Goal: Task Accomplishment & Management: Manage account settings

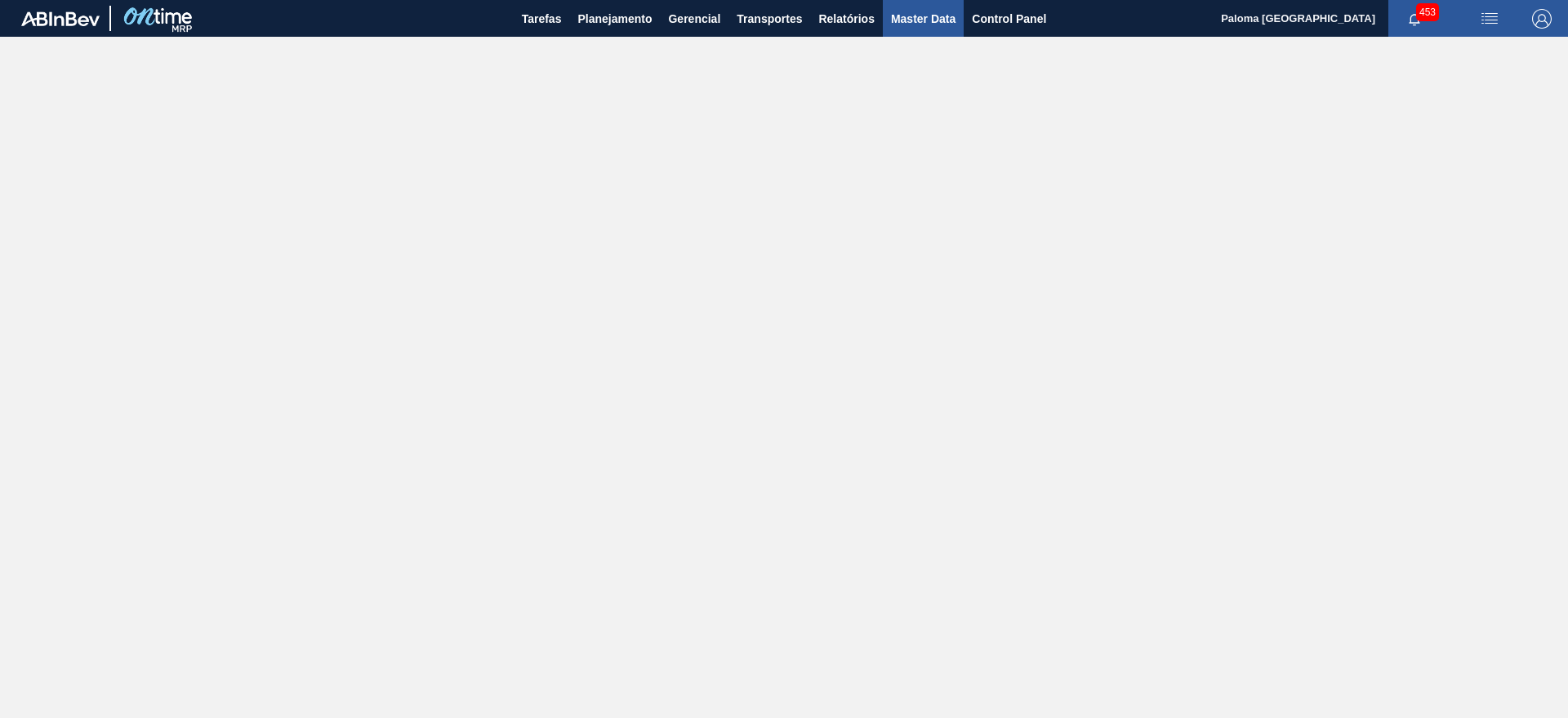
drag, startPoint x: 983, startPoint y: 6, endPoint x: 959, endPoint y: 12, distance: 24.7
click at [983, 6] on button "Control Panel" at bounding box center [1010, 18] width 91 height 37
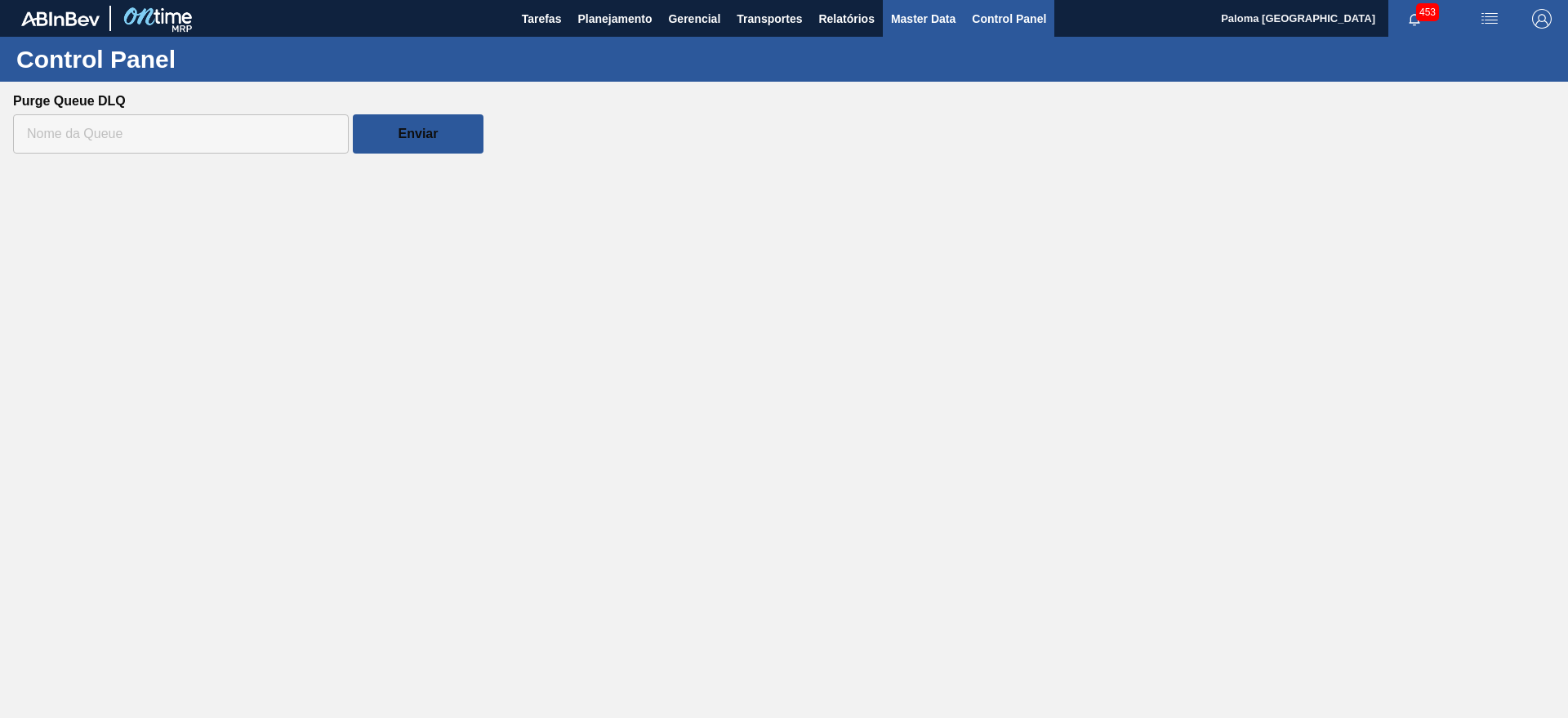
click at [924, 20] on span "Master Data" at bounding box center [924, 18] width 65 height 19
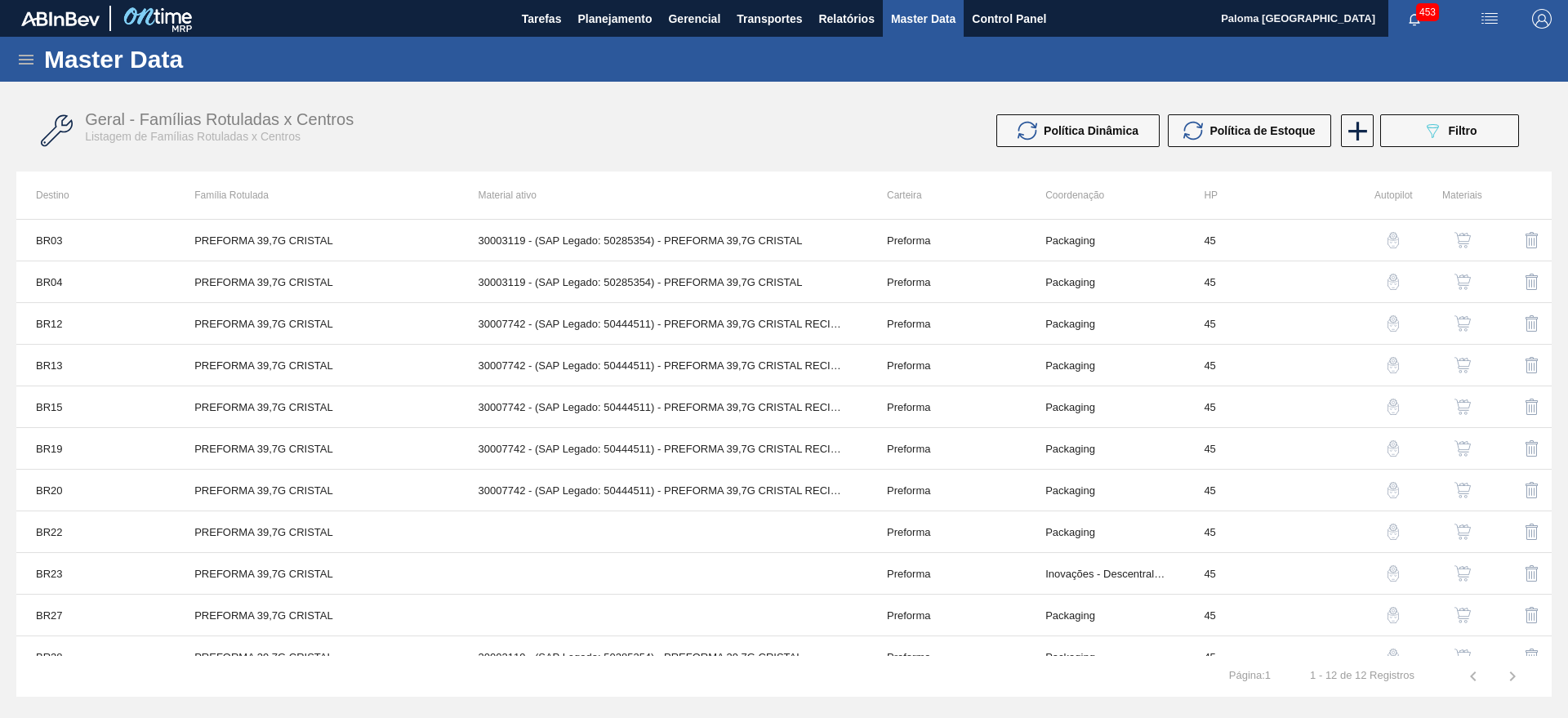
click at [21, 68] on div "Master Data" at bounding box center [784, 59] width 1568 height 45
click at [26, 58] on icon at bounding box center [25, 59] width 15 height 10
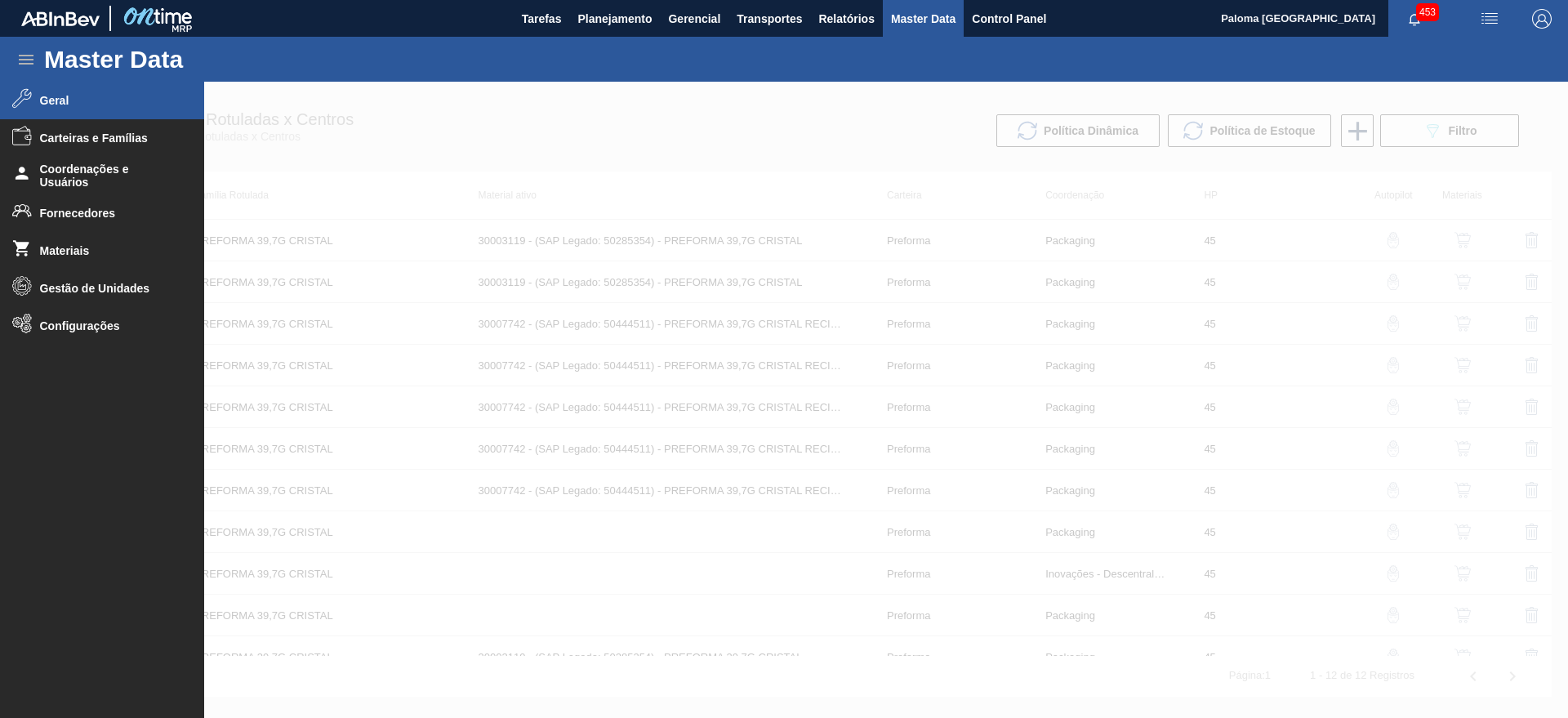
click at [97, 103] on span "Geral" at bounding box center [108, 100] width 135 height 13
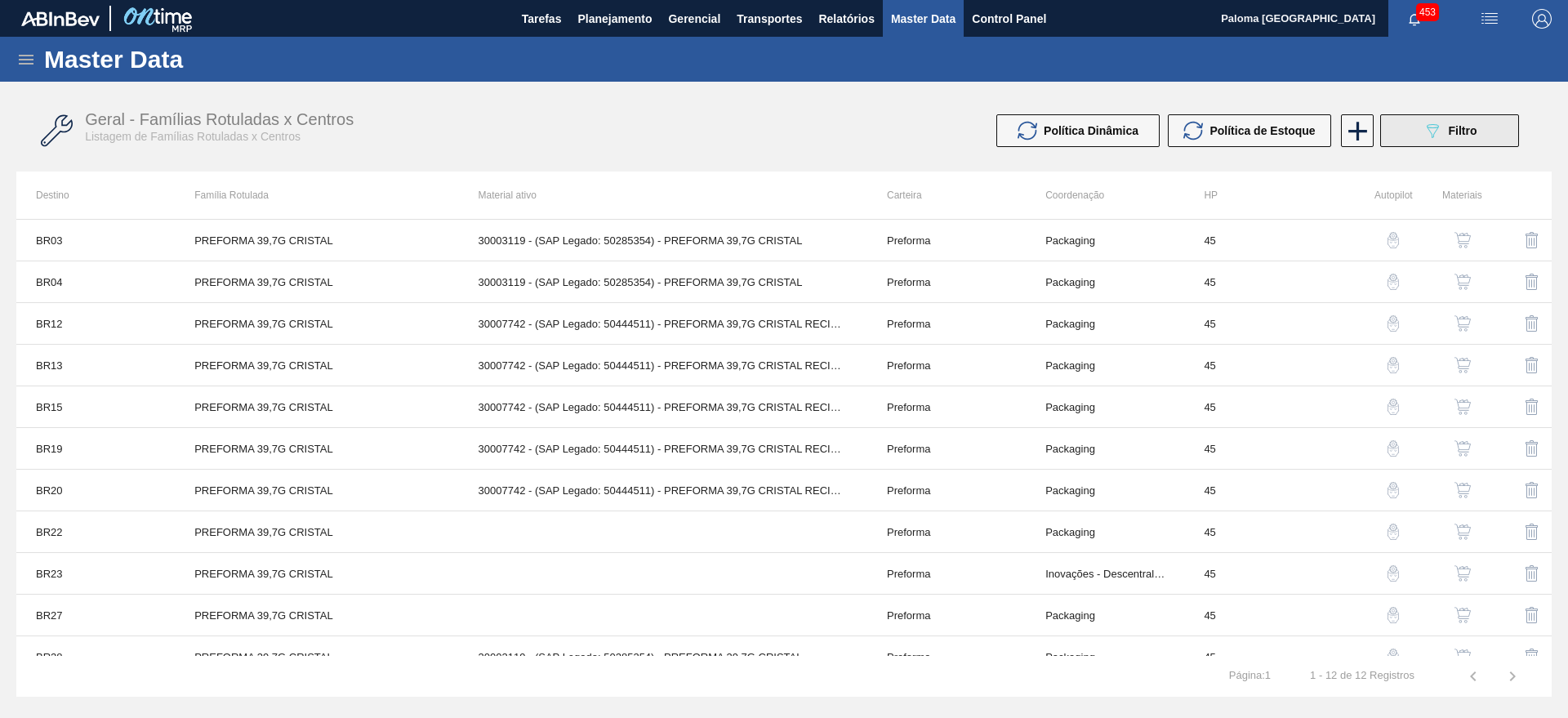
click at [1396, 136] on button "089F7B8B-B2A5-4AFE-B5C0-19BA573D28AC Filtro" at bounding box center [1450, 130] width 139 height 32
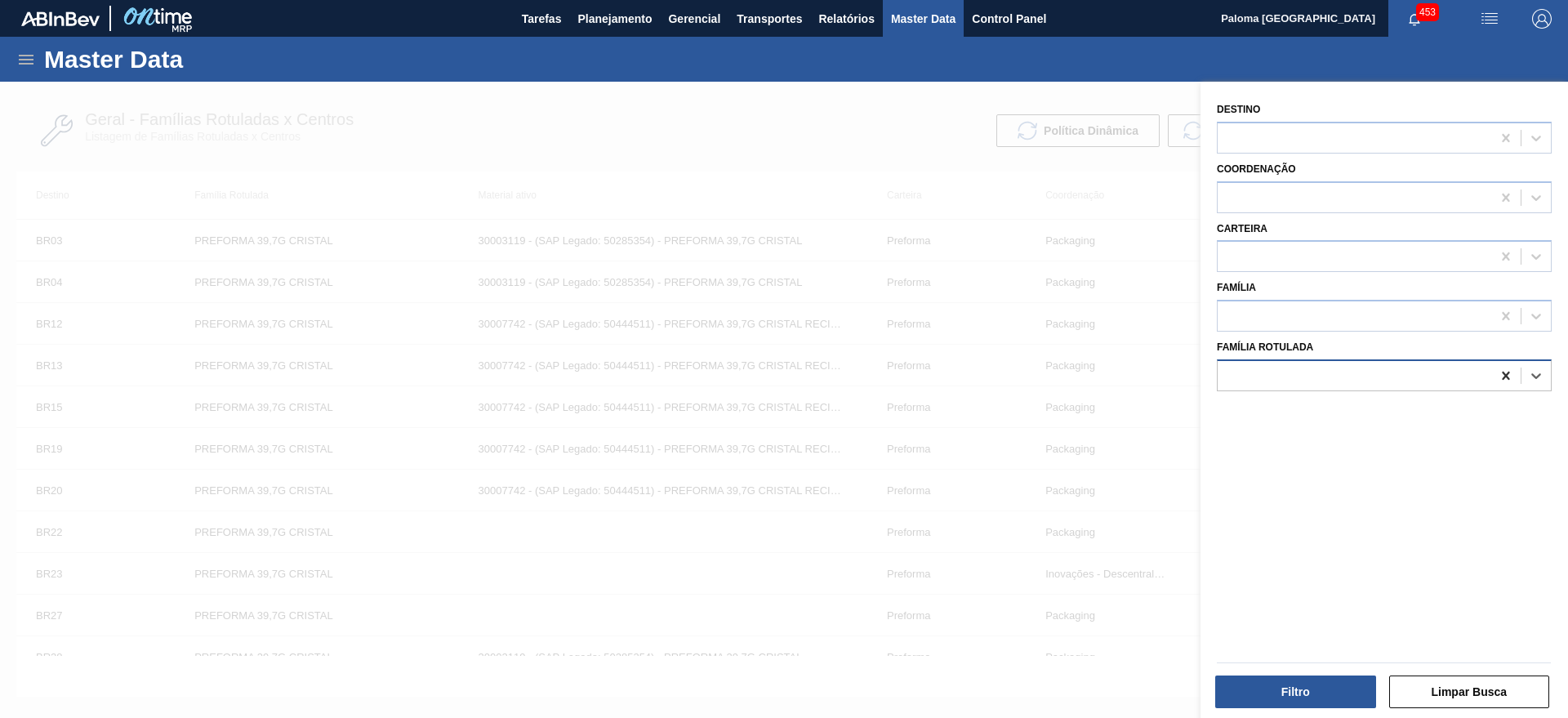
drag, startPoint x: 1504, startPoint y: 372, endPoint x: 1483, endPoint y: 366, distance: 21.8
click at [1503, 371] on icon at bounding box center [1506, 375] width 17 height 17
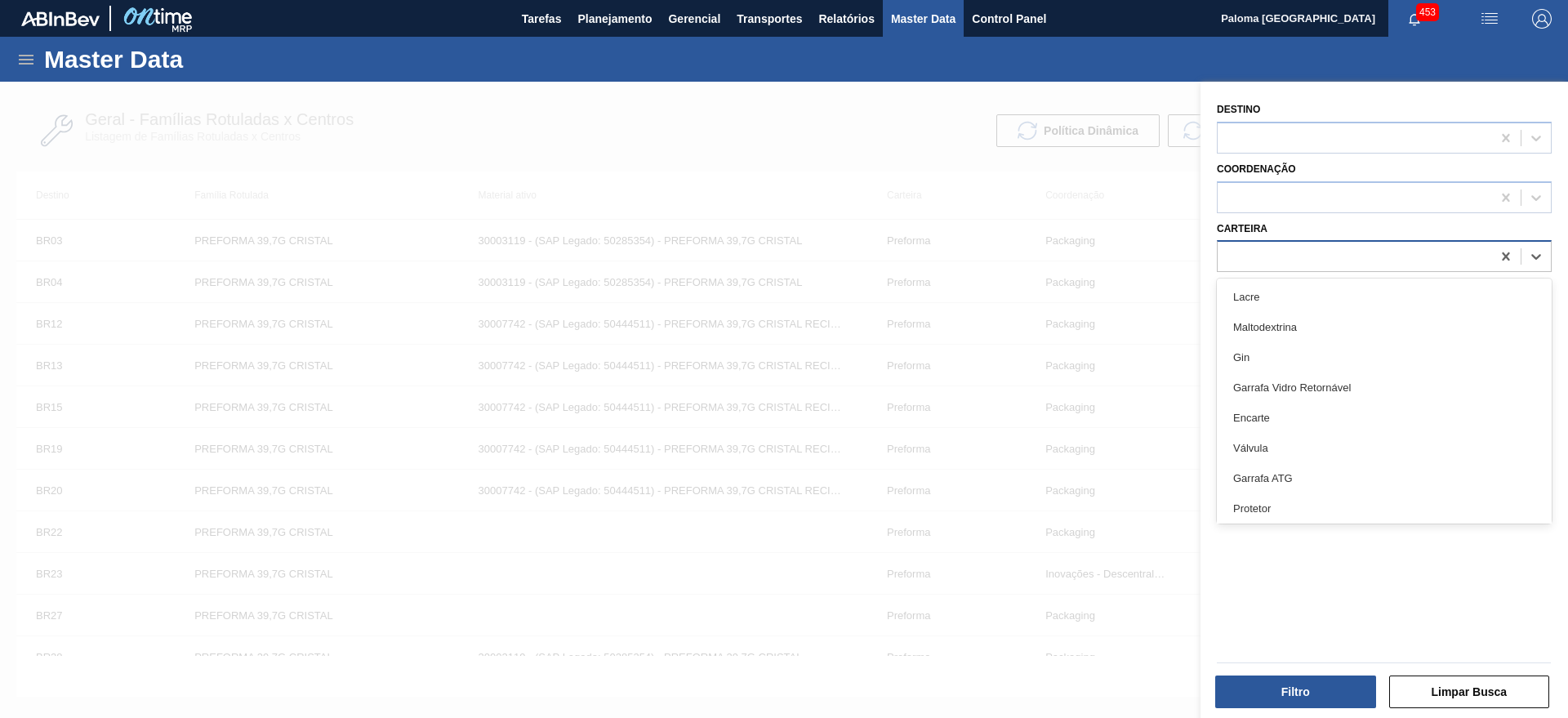
click at [1279, 264] on div at bounding box center [1354, 256] width 274 height 24
type input "lata"
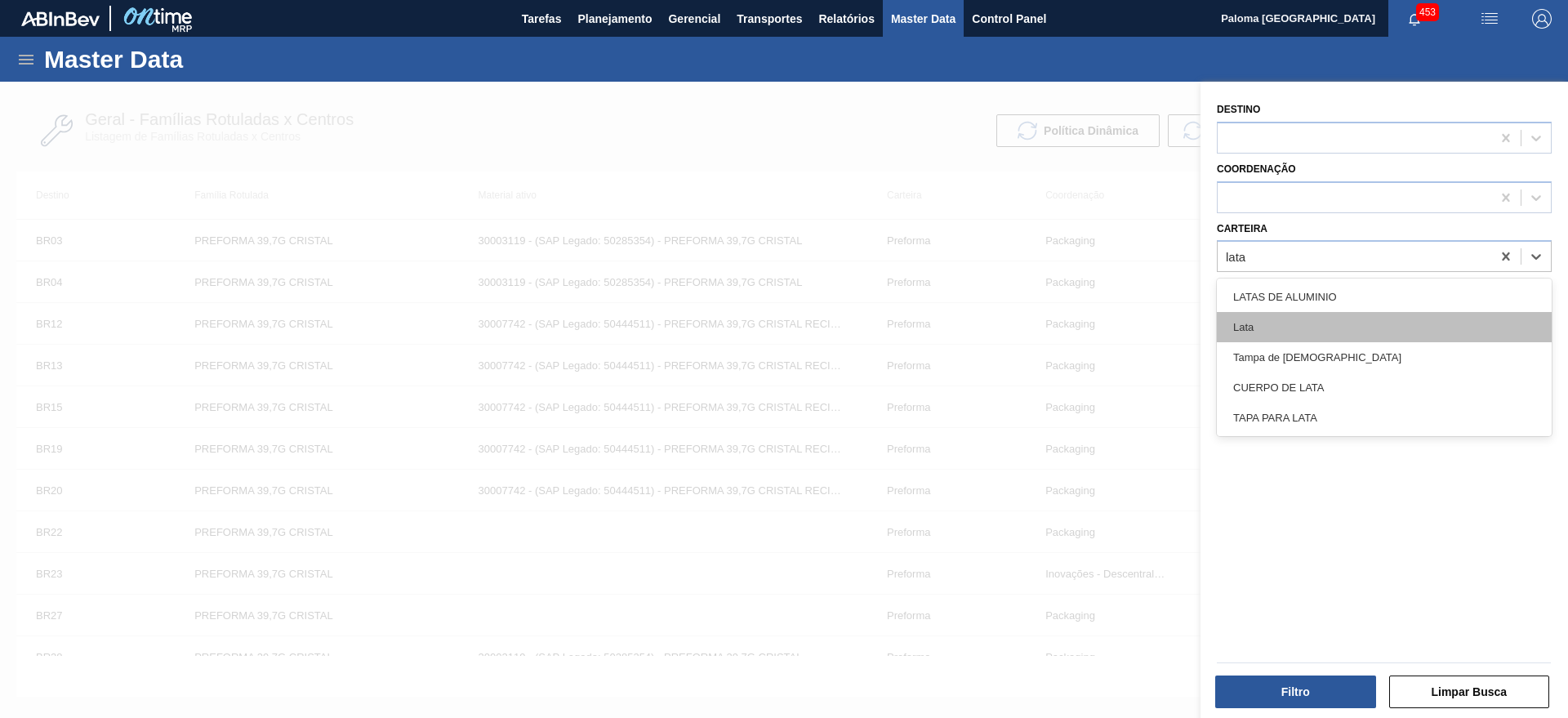
click at [1264, 317] on div "Lata" at bounding box center [1384, 327] width 335 height 31
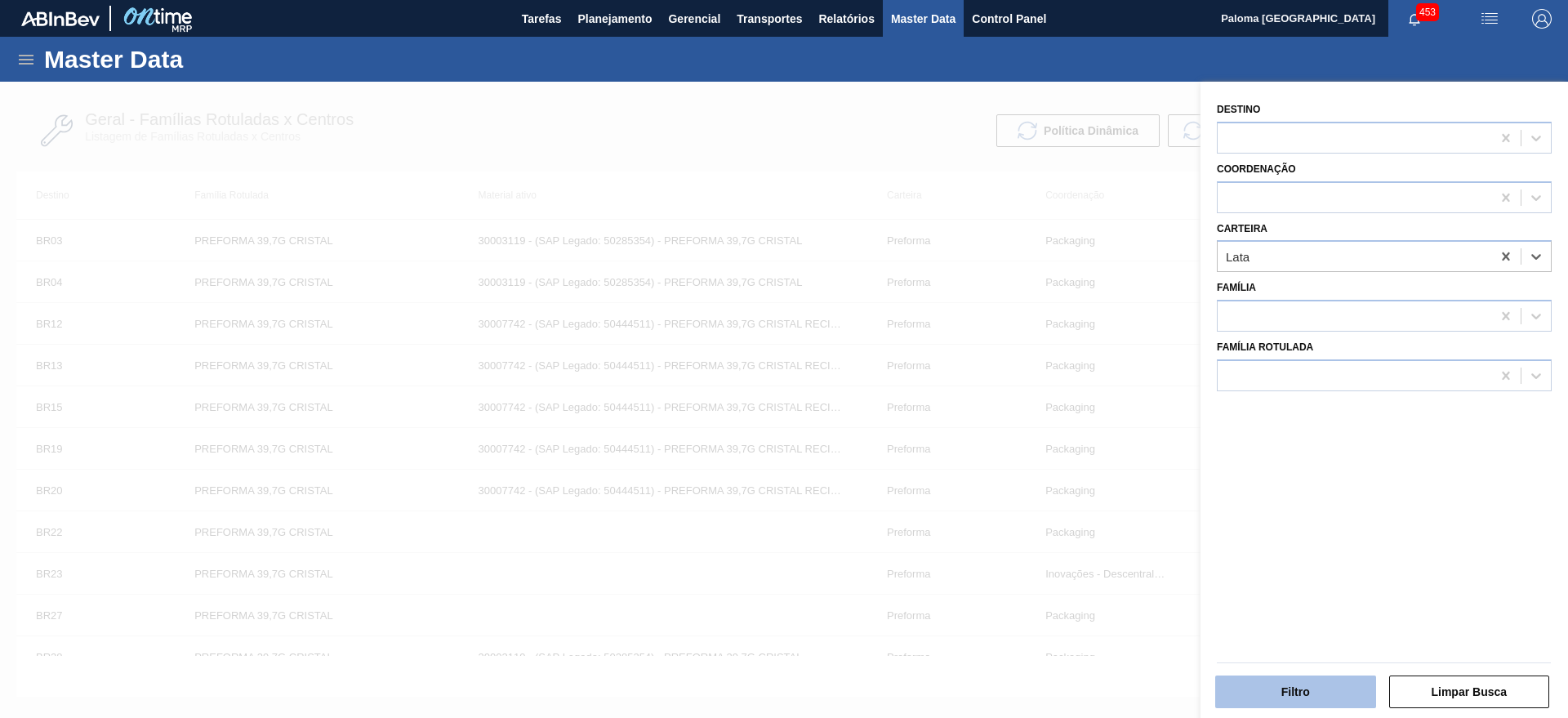
click at [1304, 691] on button "Filtro" at bounding box center [1296, 691] width 161 height 32
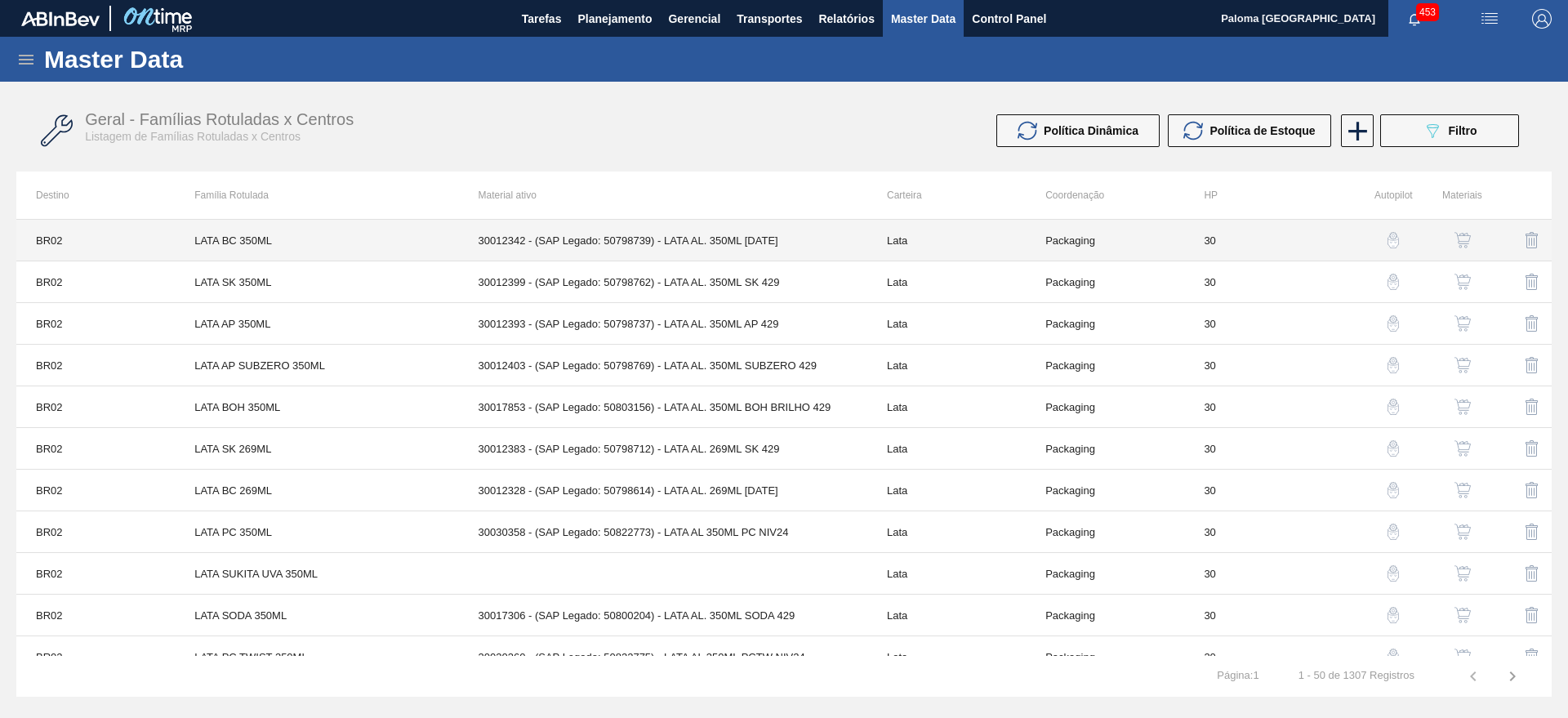
click at [647, 251] on td "30012342 - (SAP Legado: 50798739) - LATA AL. 350ML [DATE]" at bounding box center [663, 240] width 409 height 42
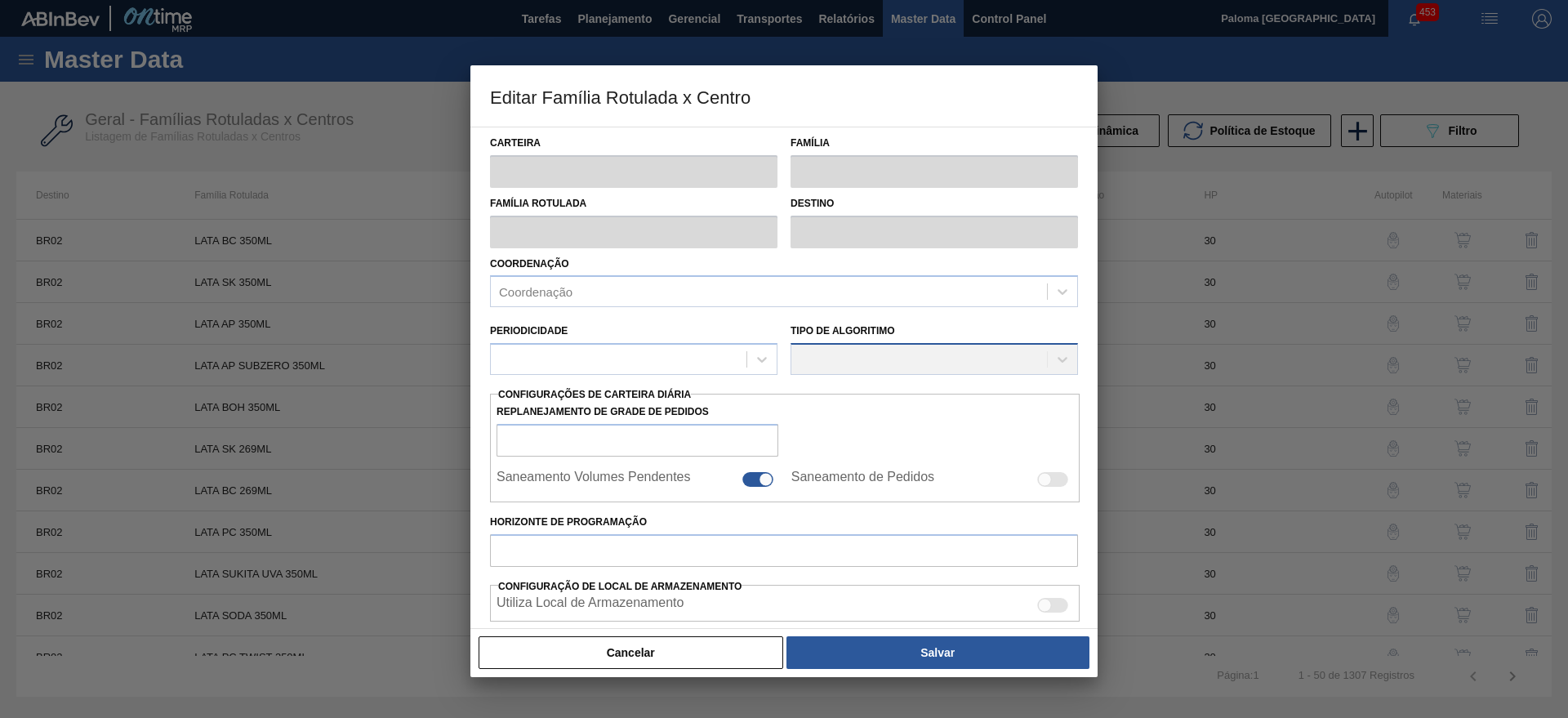
type input "Lata"
type input "LATA BC 350ML"
type input "BR02 - [GEOGRAPHIC_DATA]"
type input "0"
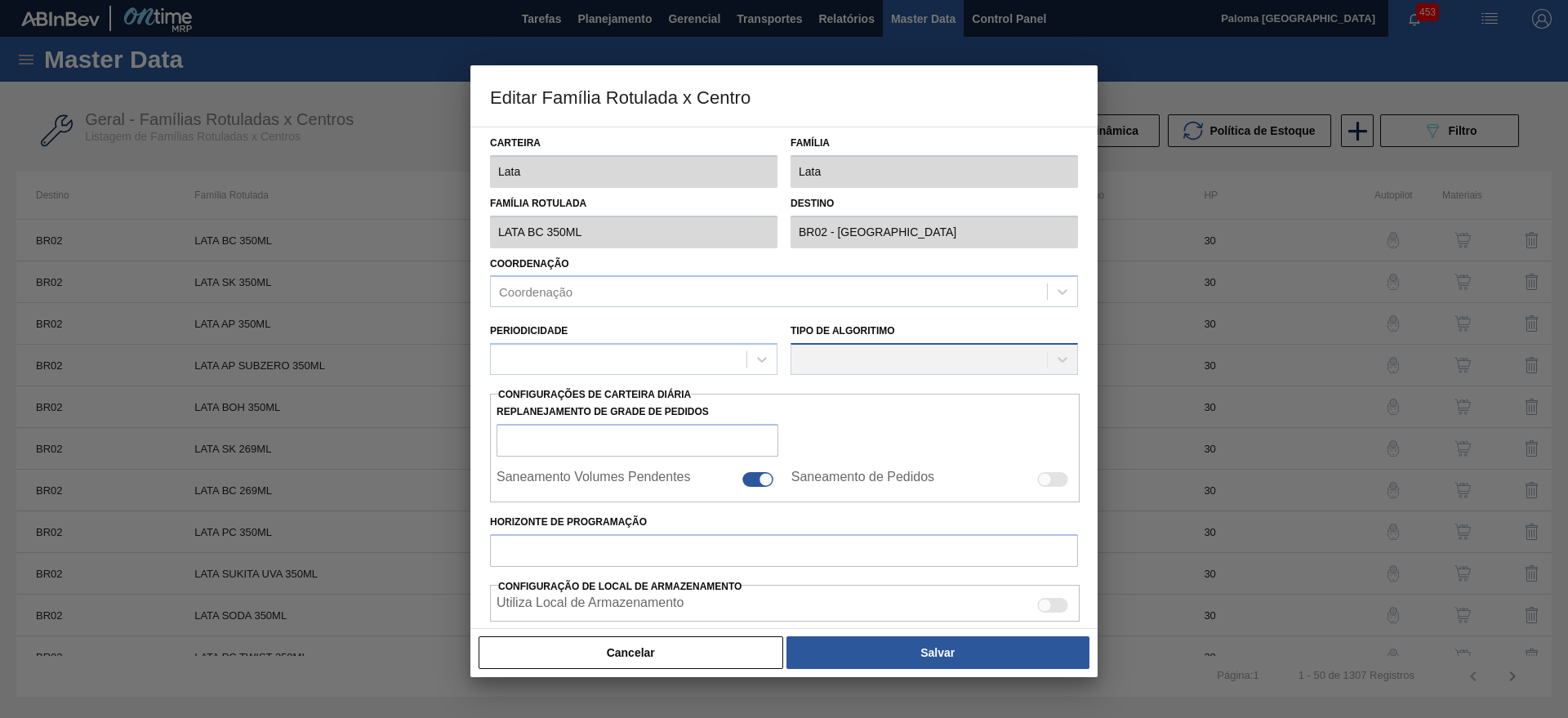
checkbox input "false"
type input "30"
type input "216,702"
type input "722,339"
type input "43"
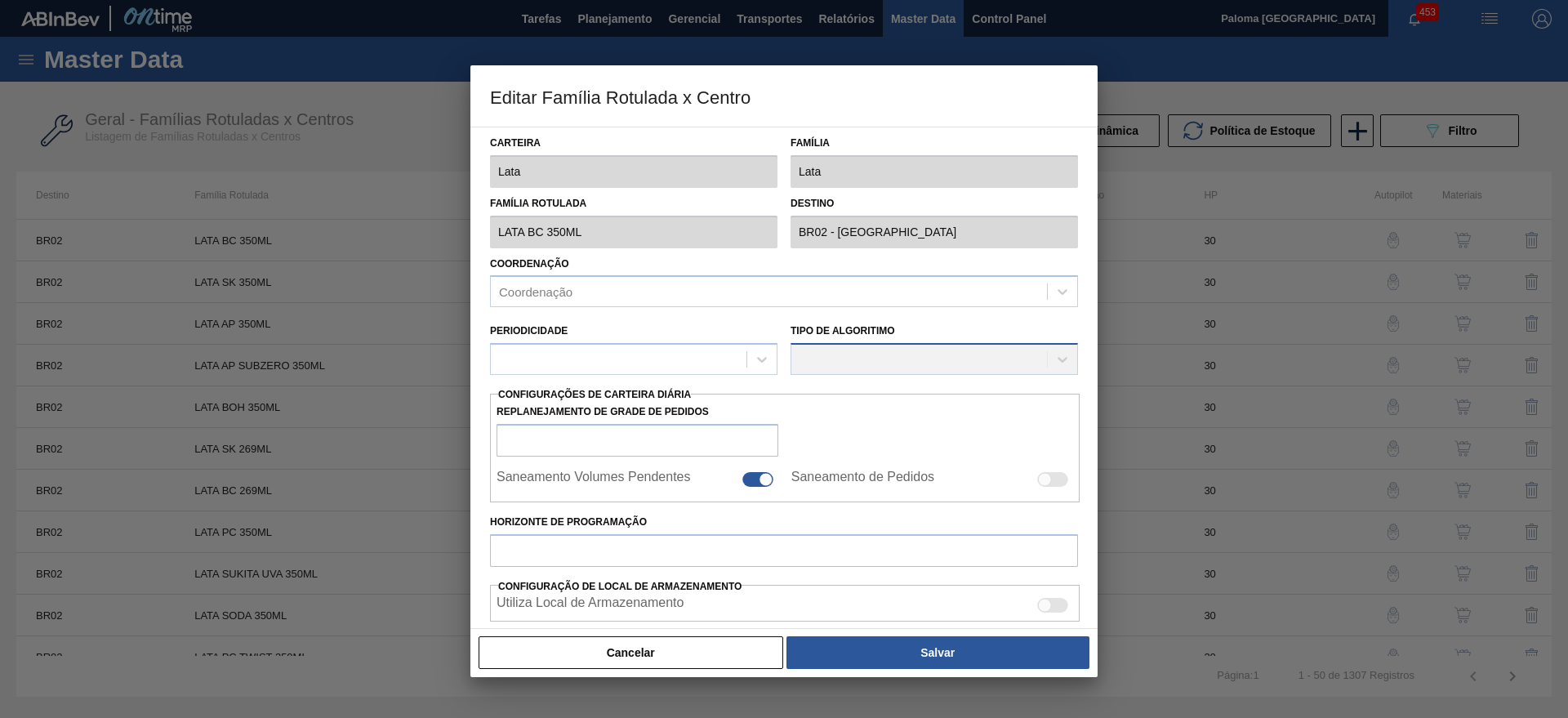
type input "434,126"
checkbox input "true"
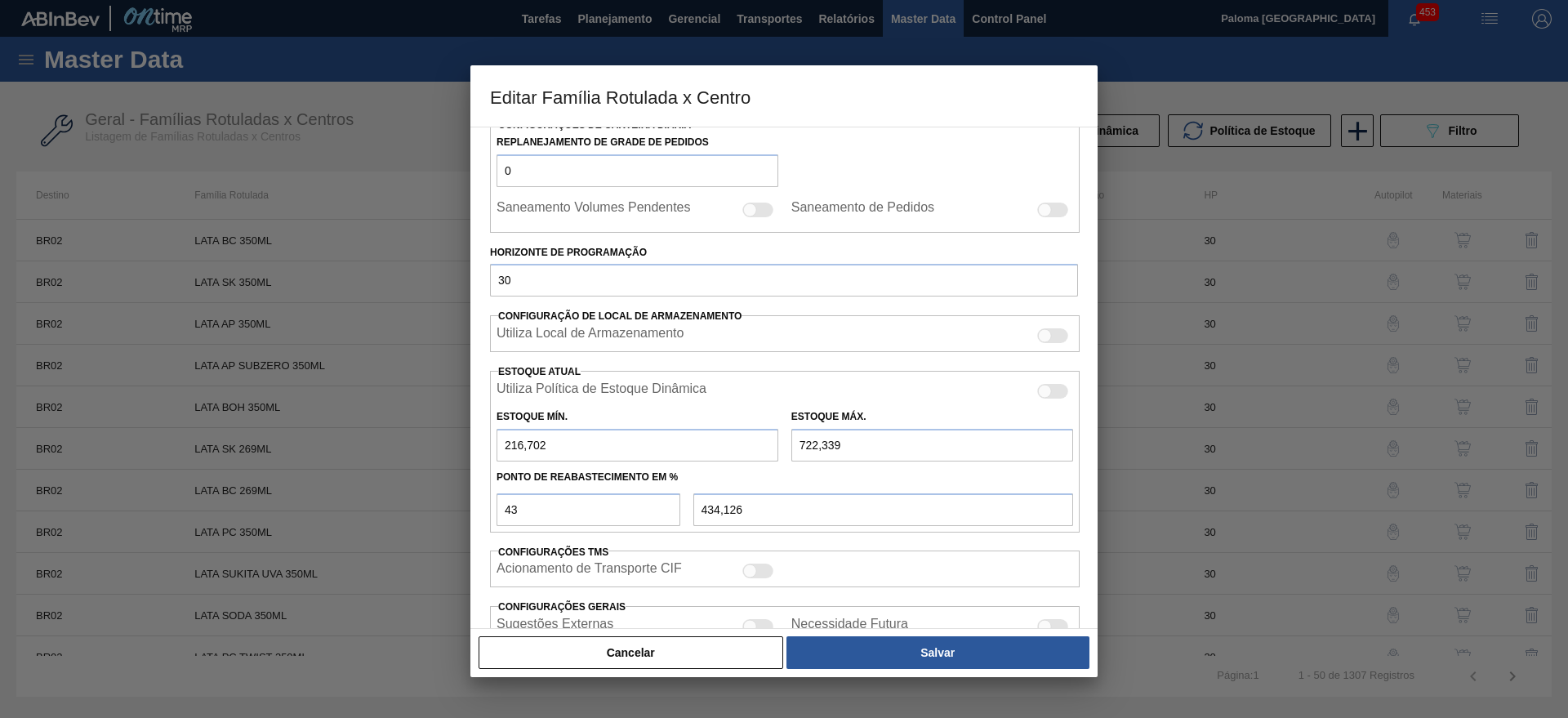
scroll to position [401, 0]
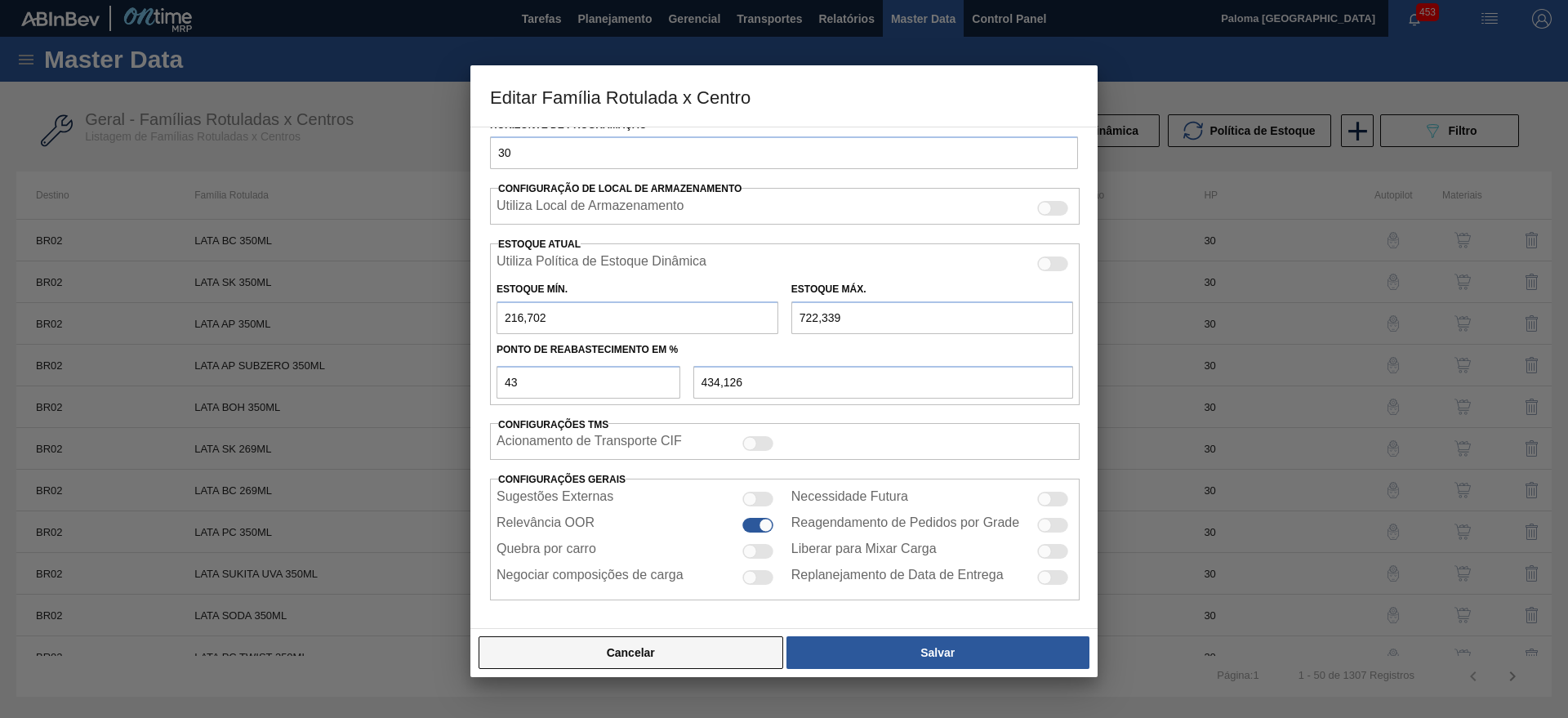
click at [615, 653] on button "Cancelar" at bounding box center [631, 652] width 304 height 32
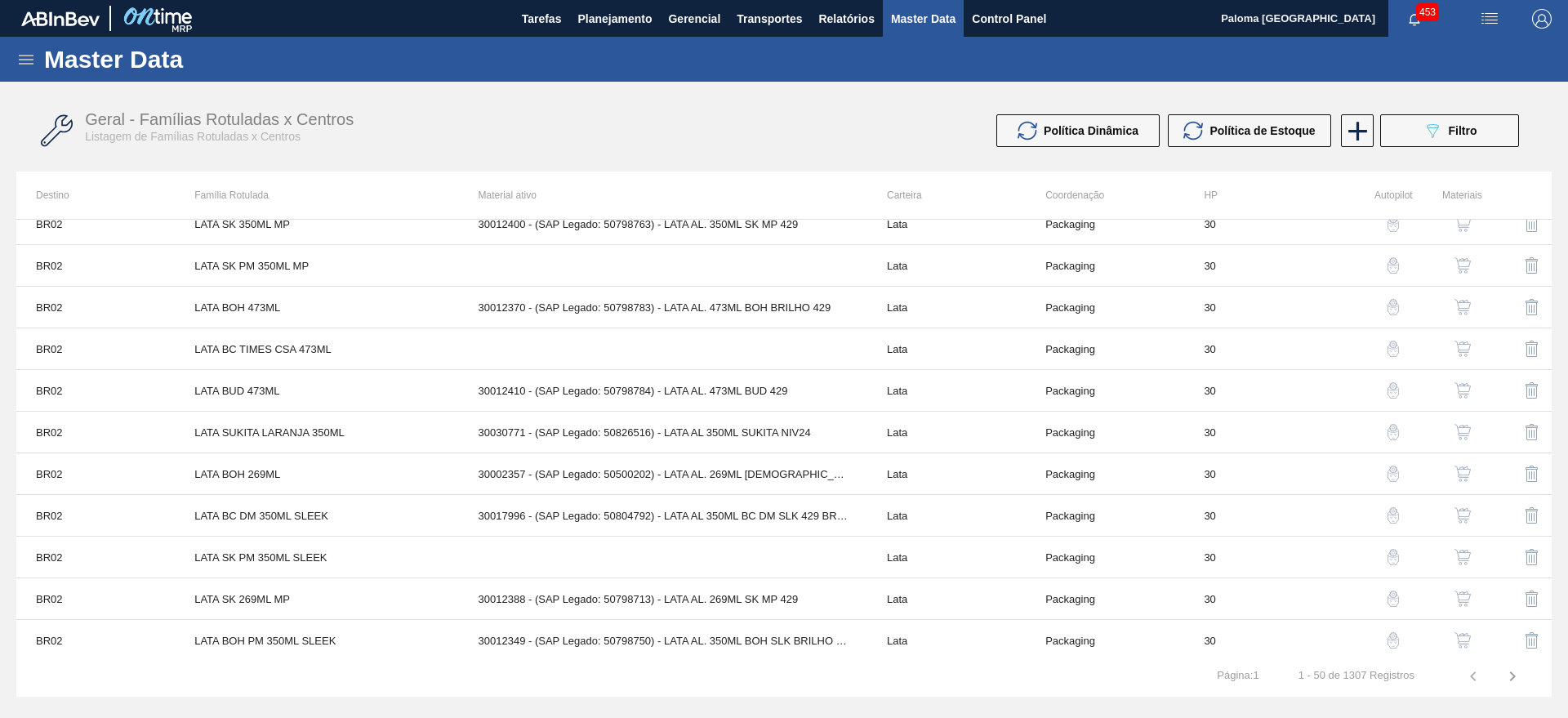
scroll to position [1327, 0]
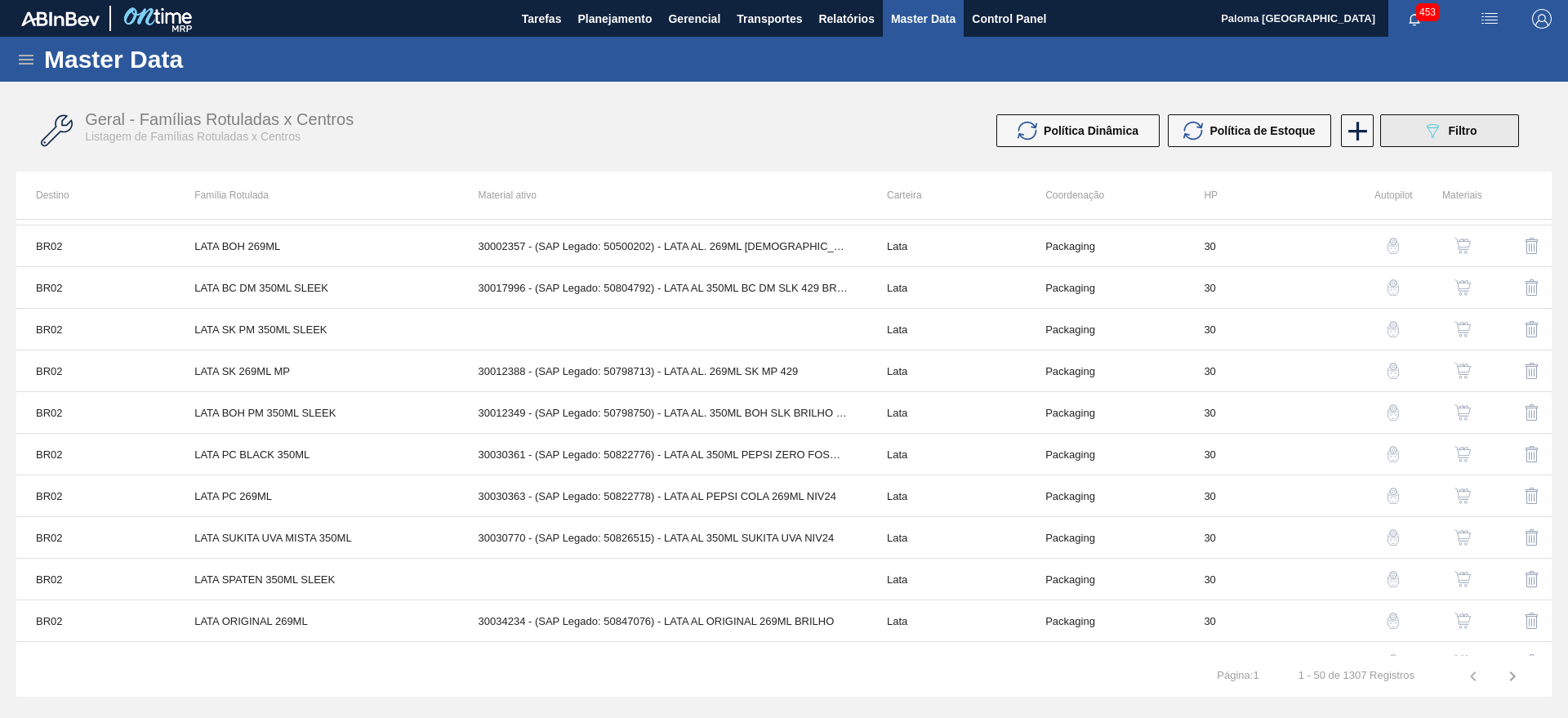
click at [1418, 141] on button "089F7B8B-B2A5-4AFE-B5C0-19BA573D28AC Filtro" at bounding box center [1450, 130] width 139 height 32
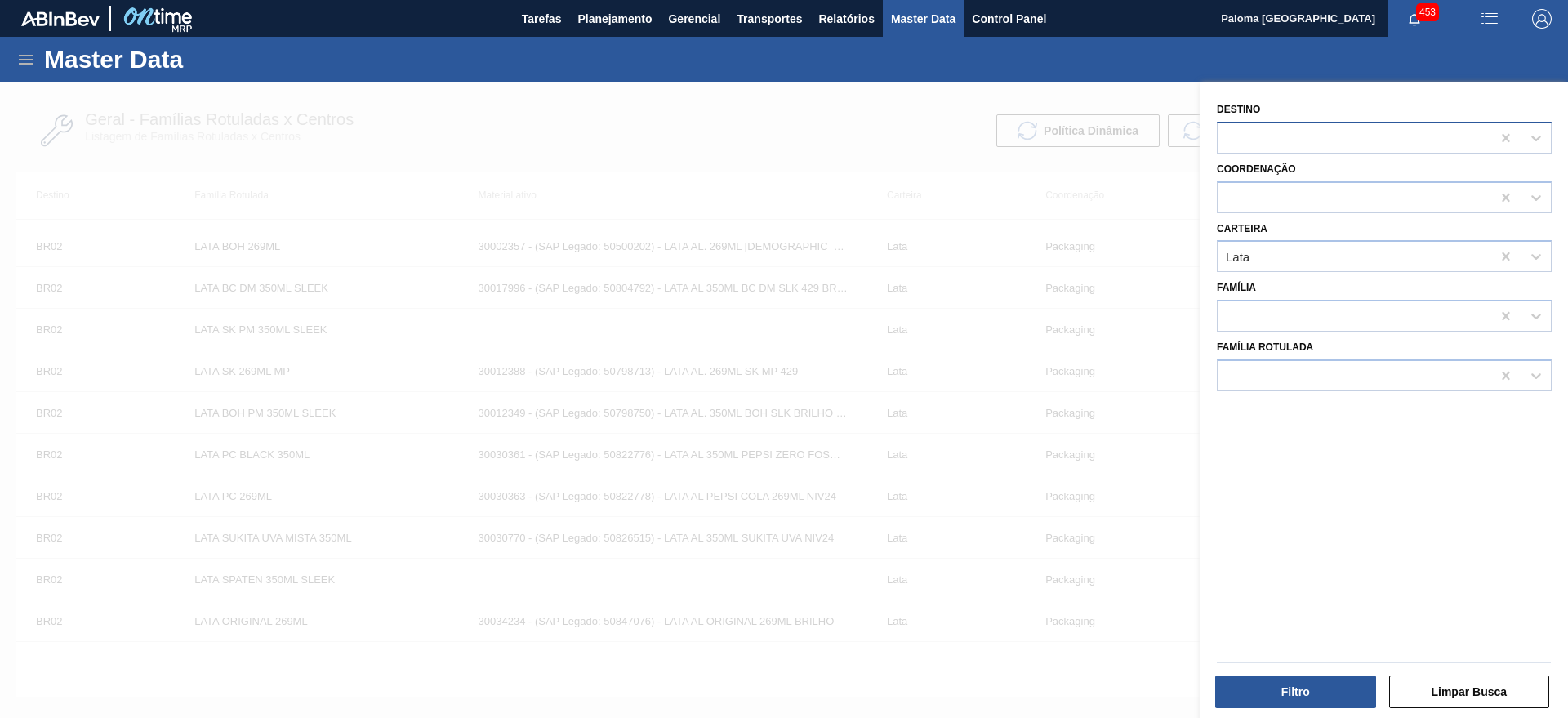
click at [1252, 132] on div at bounding box center [1354, 137] width 274 height 24
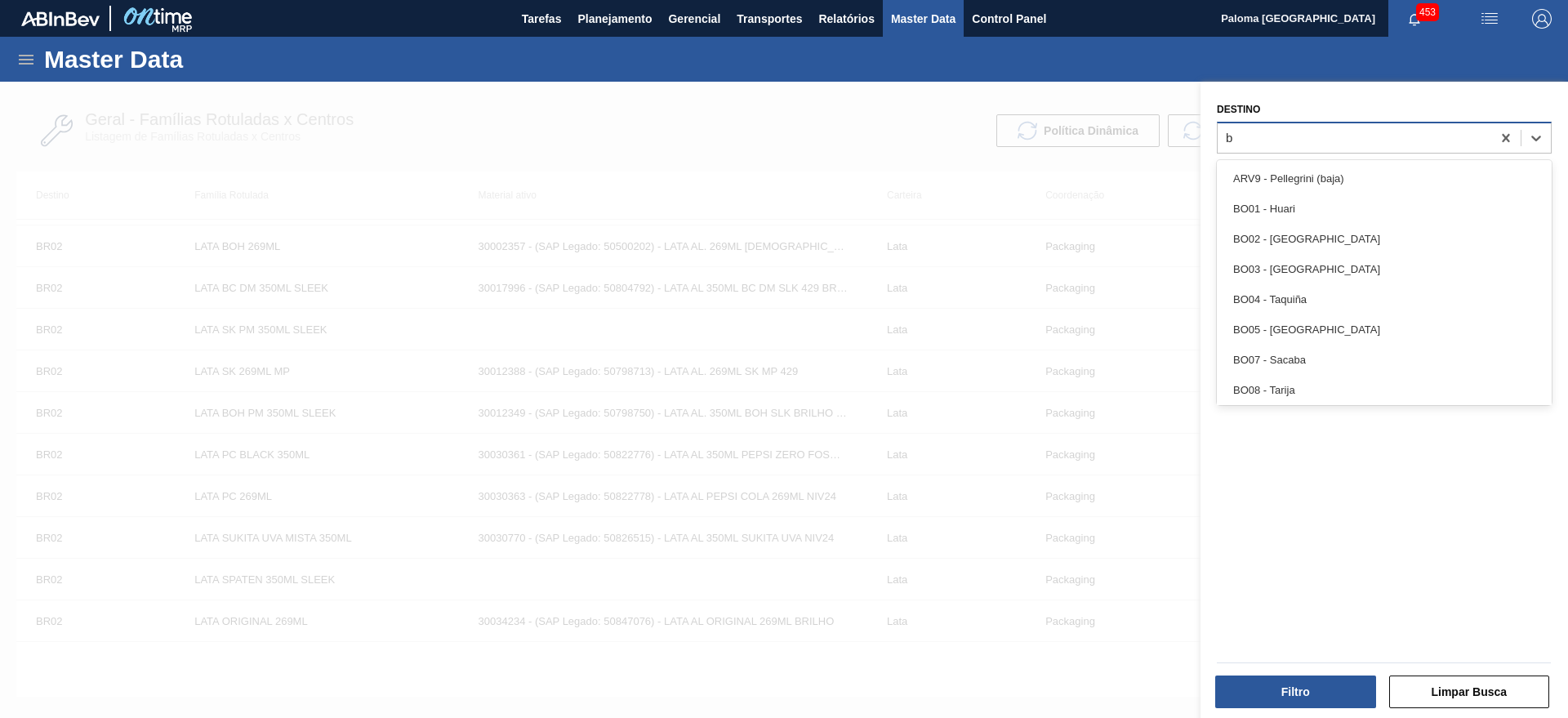
type input "br"
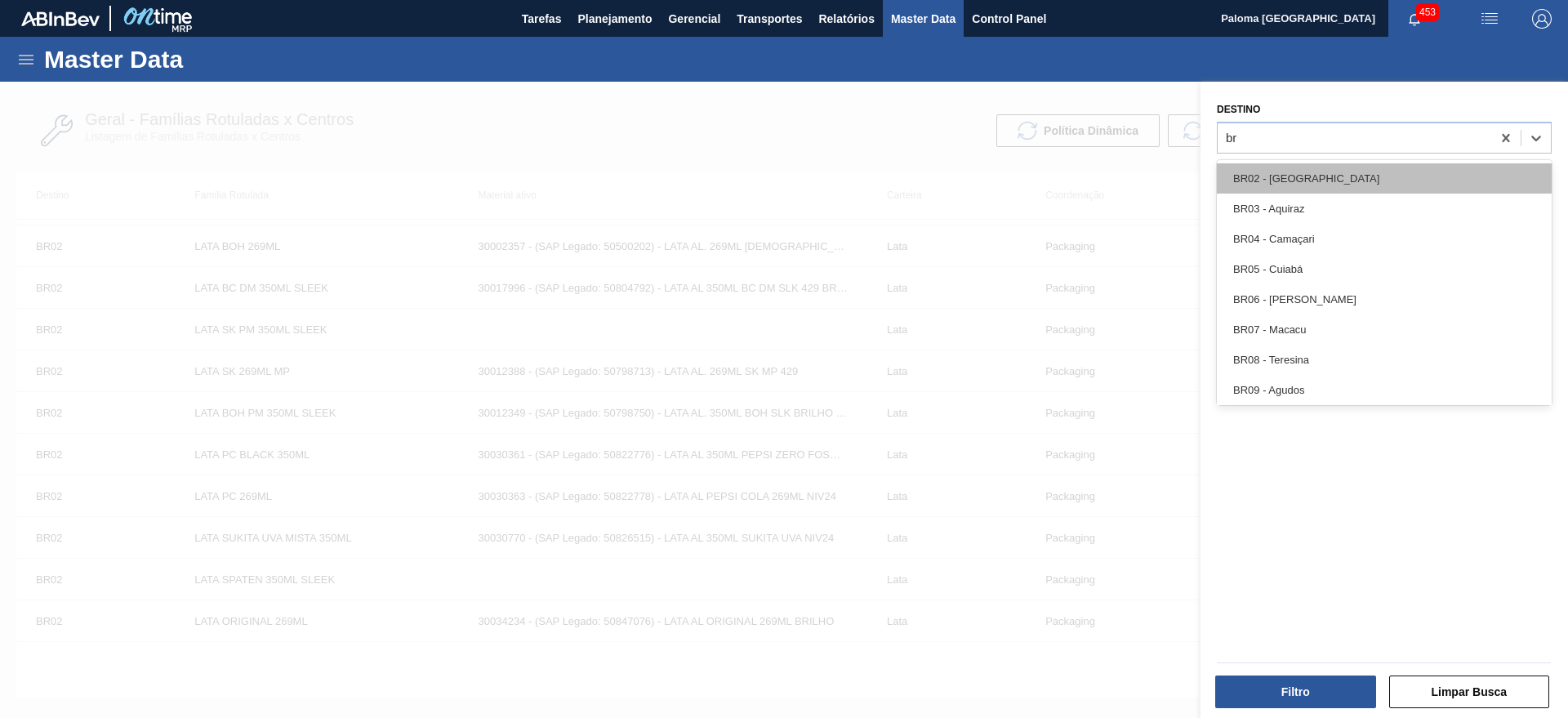
click at [1280, 177] on div "BR02 - [GEOGRAPHIC_DATA]" at bounding box center [1384, 178] width 335 height 31
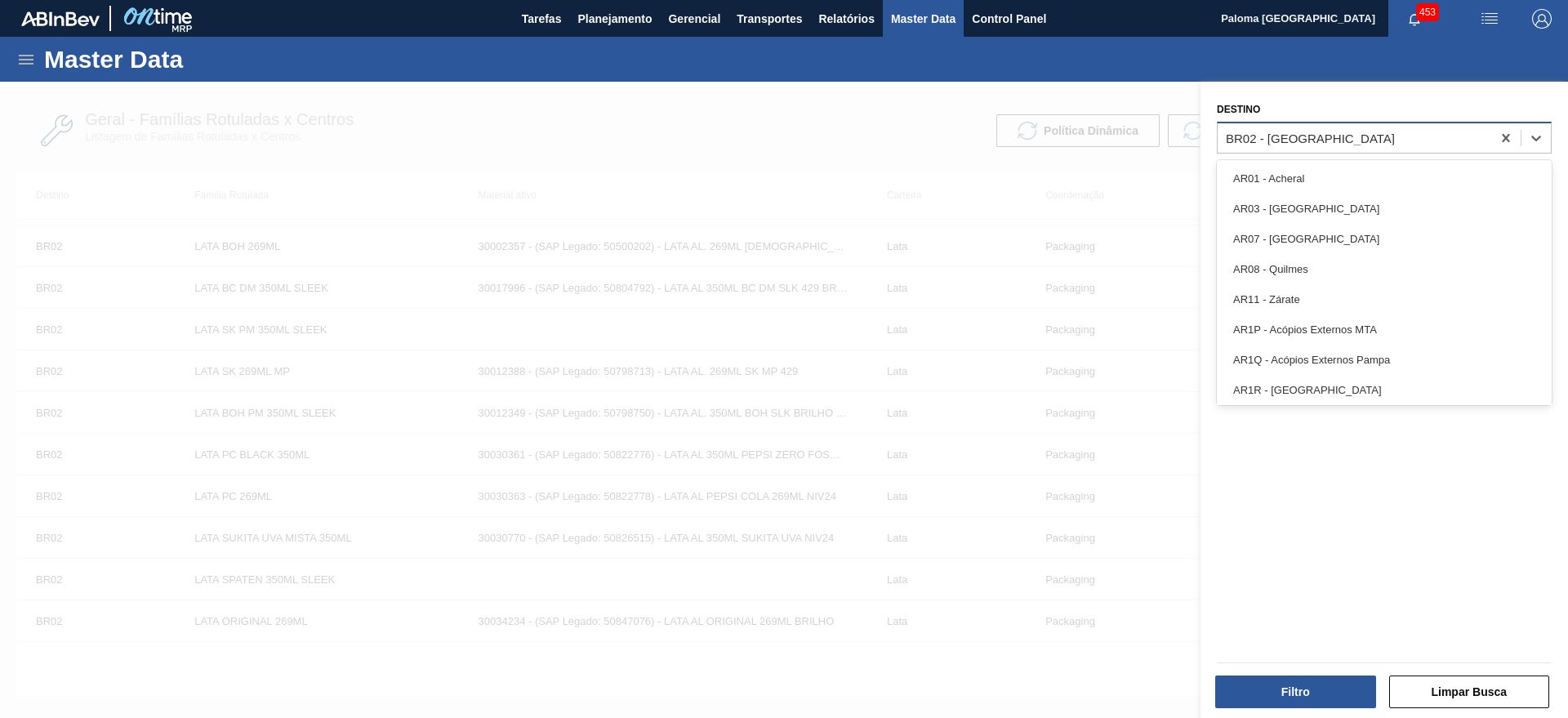
click at [1331, 135] on div "BR02 - [GEOGRAPHIC_DATA]" at bounding box center [1354, 137] width 274 height 24
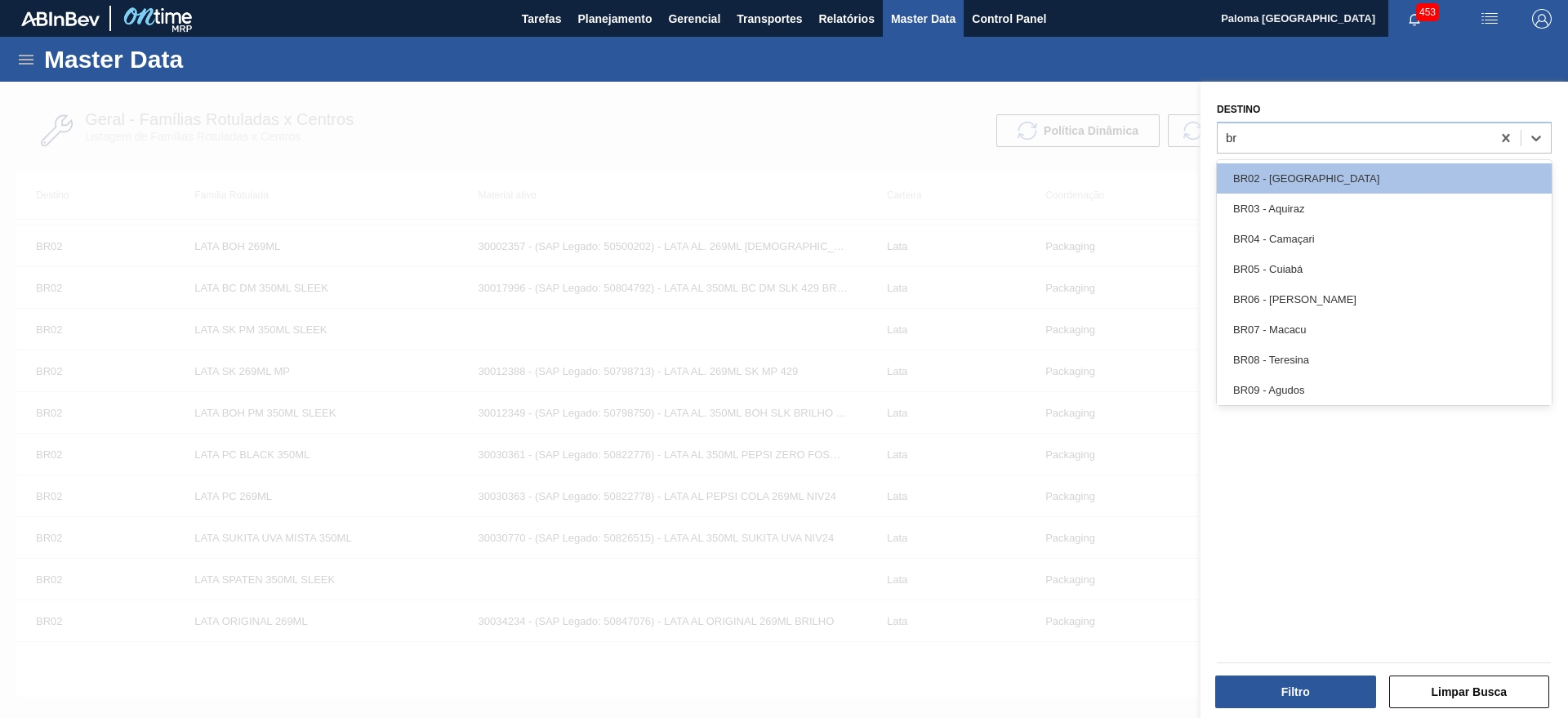
type input "br"
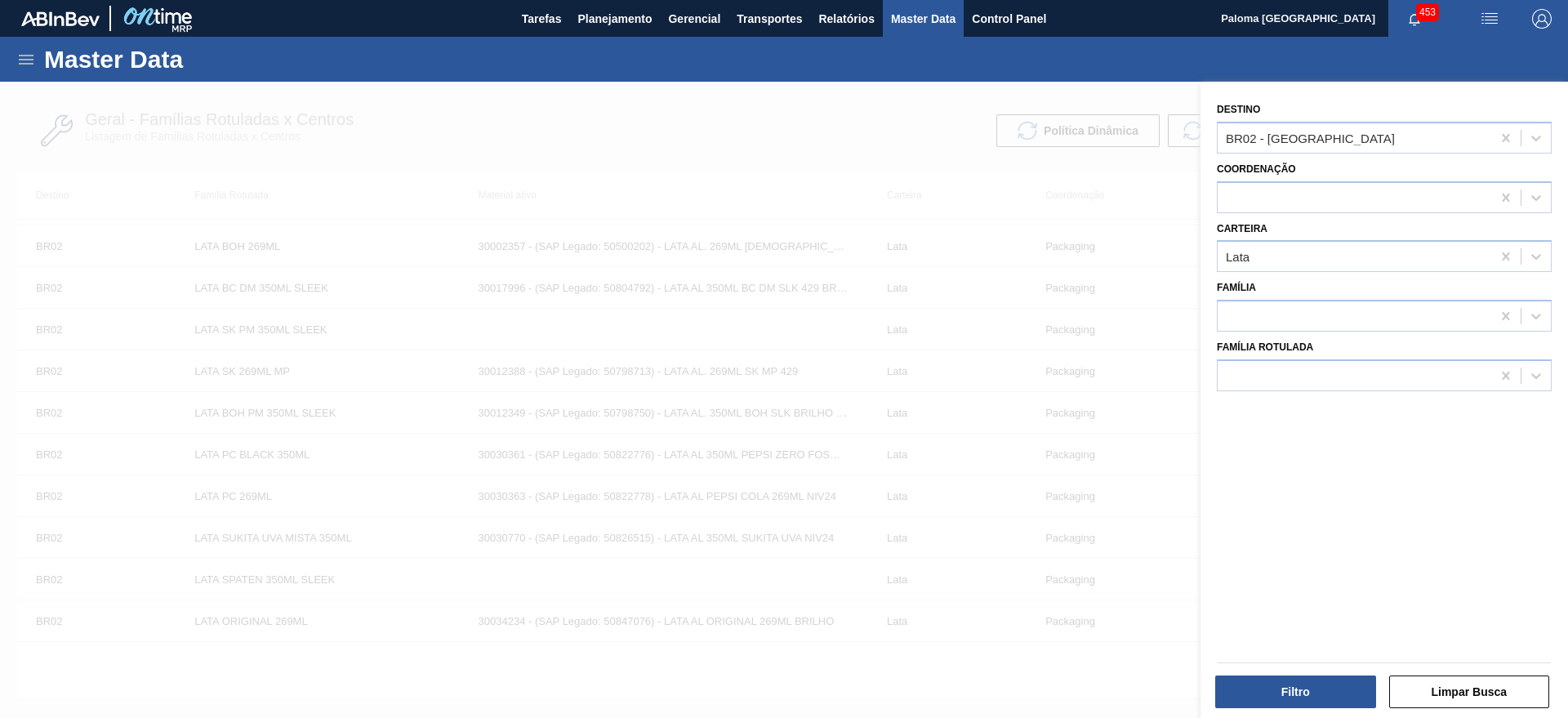
click at [1234, 558] on div "Destino BR02 - Sergipe Coordenação Carteira Lata Família Família Rotulada" at bounding box center [1384, 401] width 368 height 640
click at [626, 137] on div at bounding box center [784, 440] width 1568 height 718
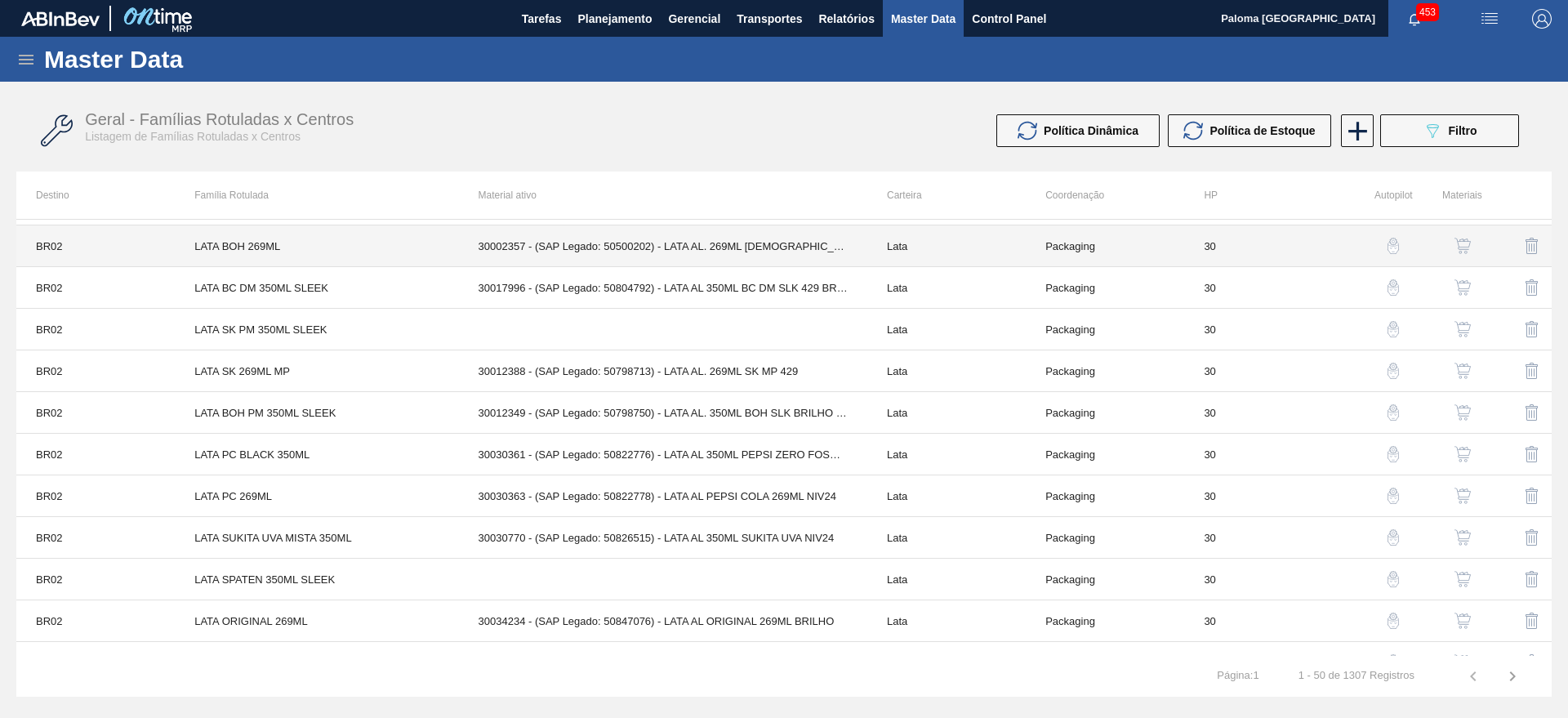
click at [655, 254] on td "30002357 - (SAP Legado: 50500202) - LATA AL. 269ML [DEMOGRAPHIC_DATA] IN65" at bounding box center [663, 247] width 409 height 42
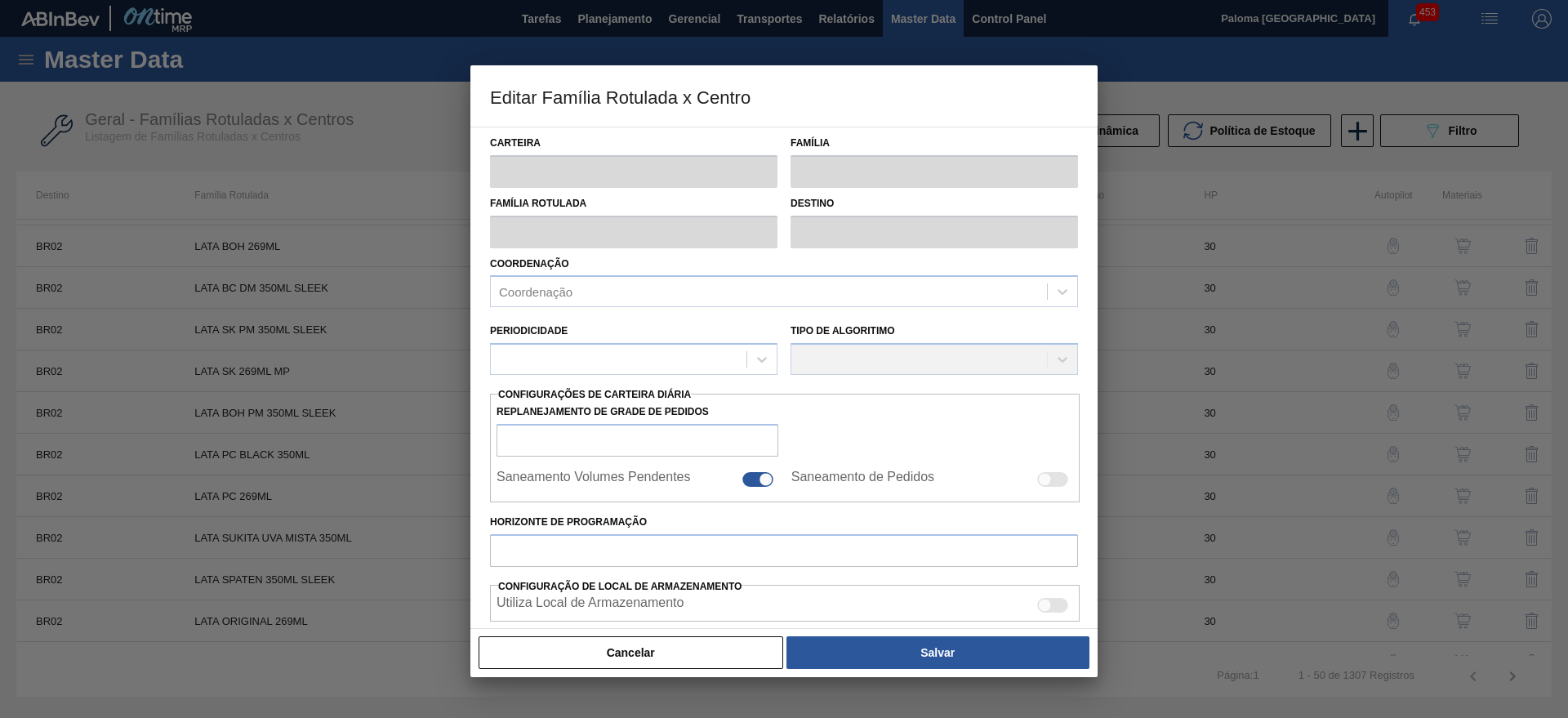
type input "Lata"
type input "LATA BOH 269ML"
type input "BR02 - [GEOGRAPHIC_DATA]"
type input "0"
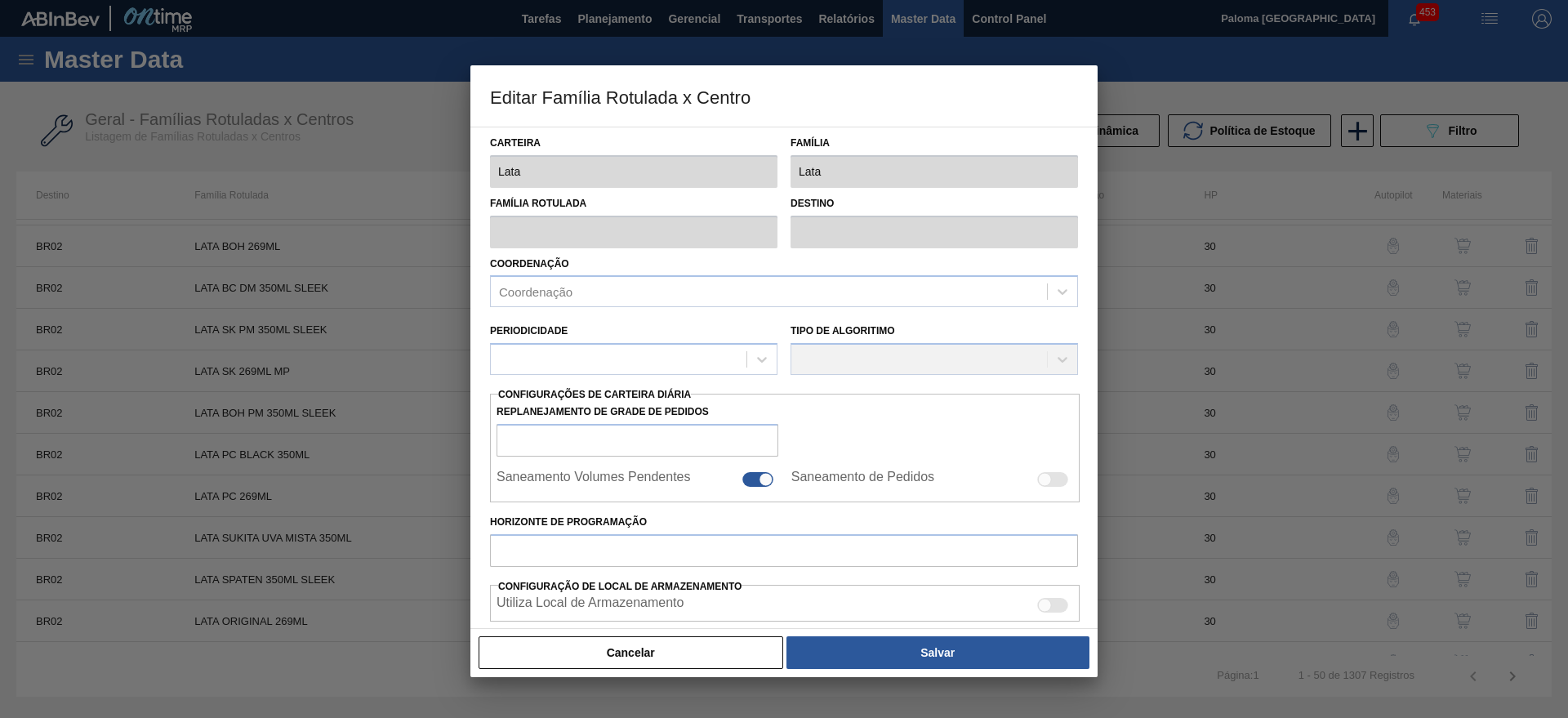
checkbox input "false"
type input "30"
type input "0"
type input "100"
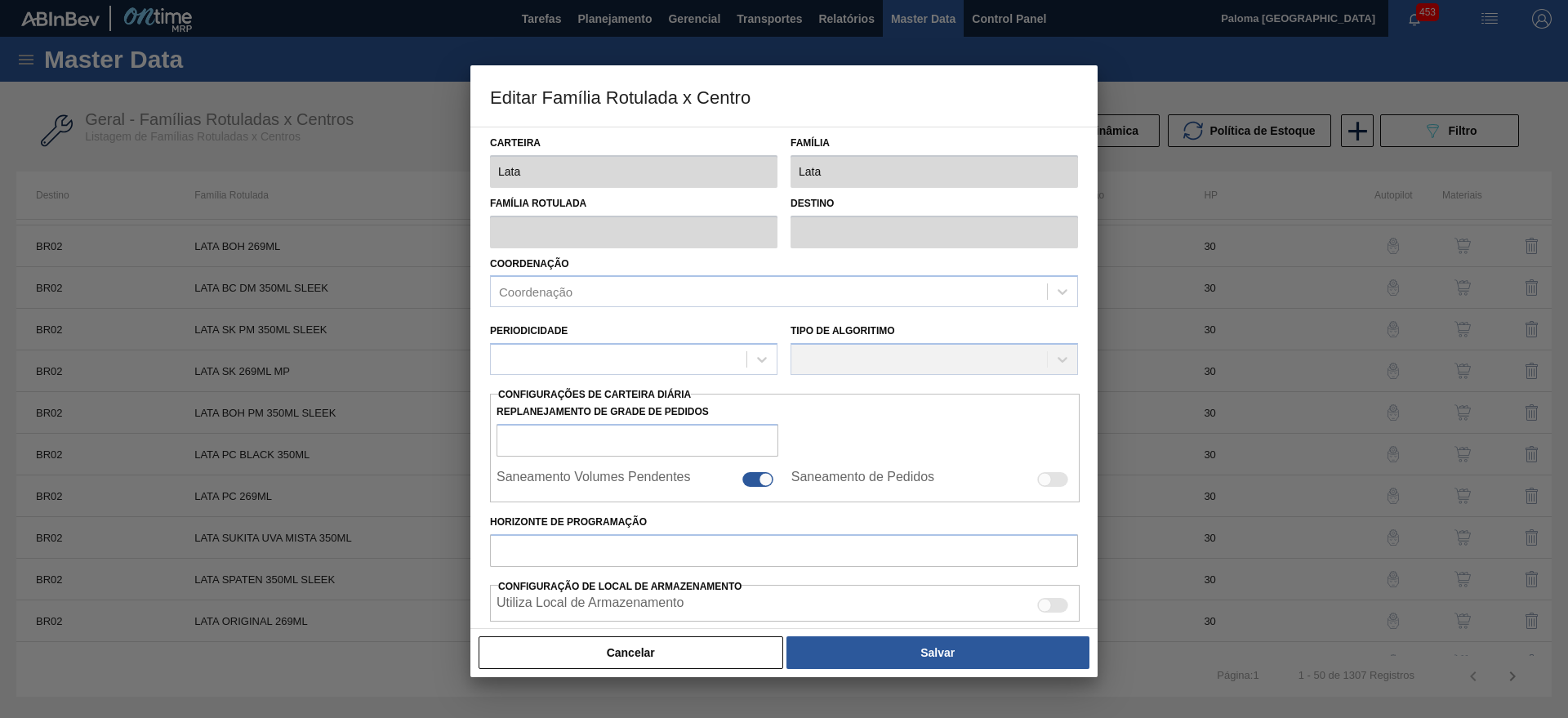
type input "0,000"
checkbox input "true"
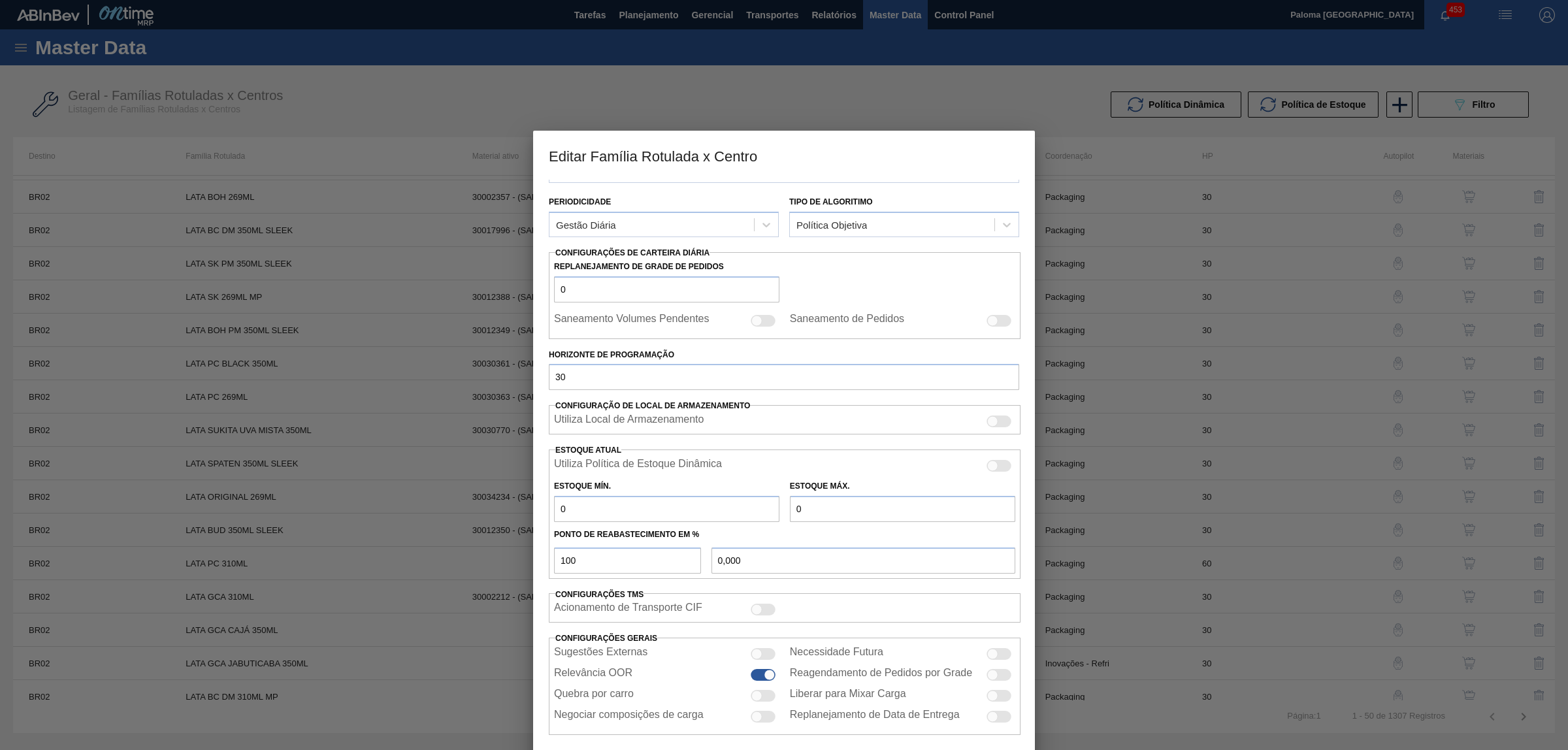
scroll to position [145, 0]
click at [1253, 177] on div at bounding box center [784, 375] width 1568 height 750
click at [1253, 474] on div at bounding box center [784, 375] width 1568 height 750
click at [1253, 325] on div at bounding box center [784, 375] width 1568 height 750
click at [1253, 525] on div at bounding box center [784, 375] width 1568 height 750
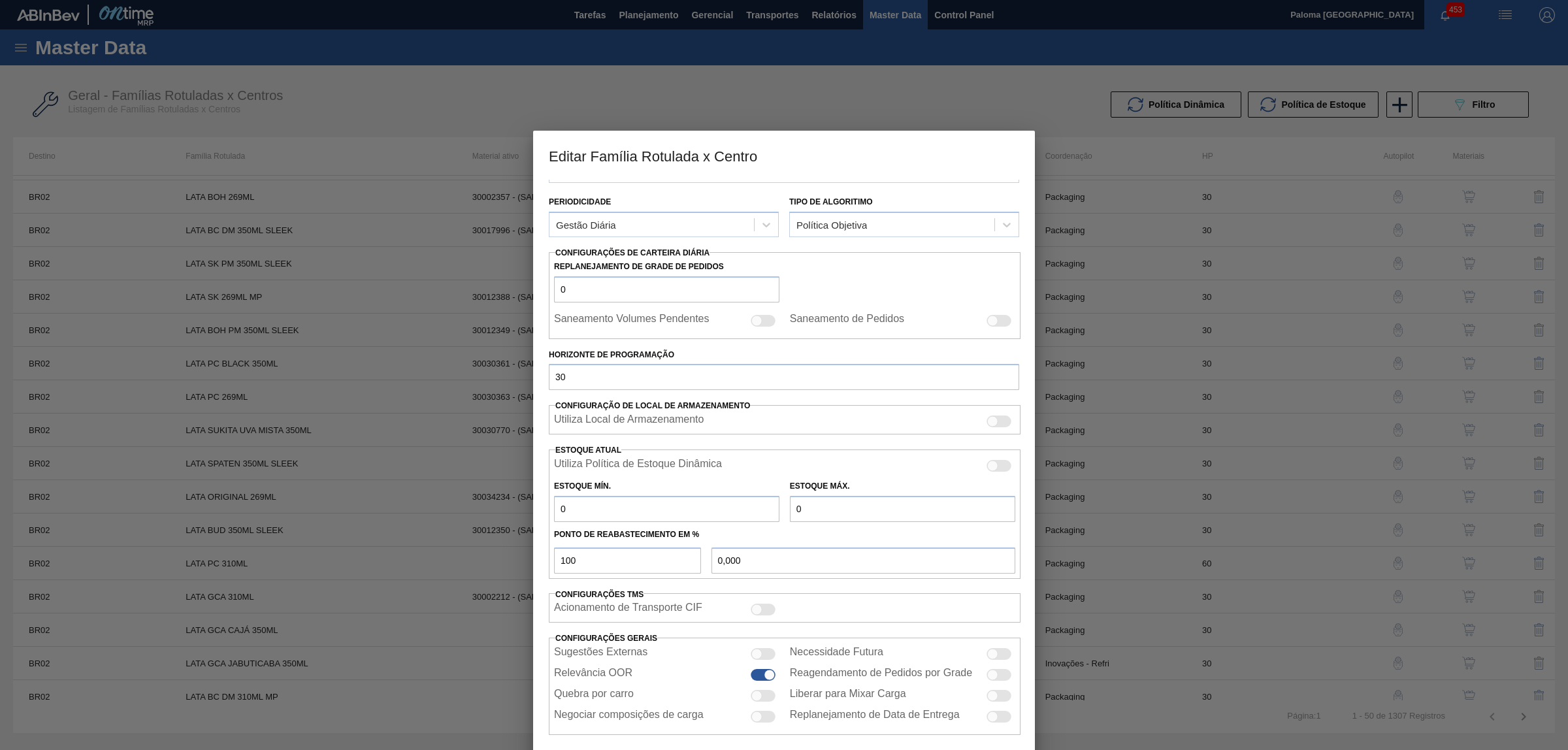
drag, startPoint x: 1553, startPoint y: 565, endPoint x: 960, endPoint y: 720, distance: 612.9
click at [1253, 574] on div at bounding box center [784, 375] width 1568 height 750
drag, startPoint x: 840, startPoint y: 740, endPoint x: 835, endPoint y: 662, distance: 78.2
click at [840, 574] on div "Carteira Lata Família Lata Família Rotulada LATA BOH 269ML Destino BR02 - Sergi…" at bounding box center [784, 468] width 502 height 577
click at [797, 128] on div at bounding box center [784, 375] width 1568 height 750
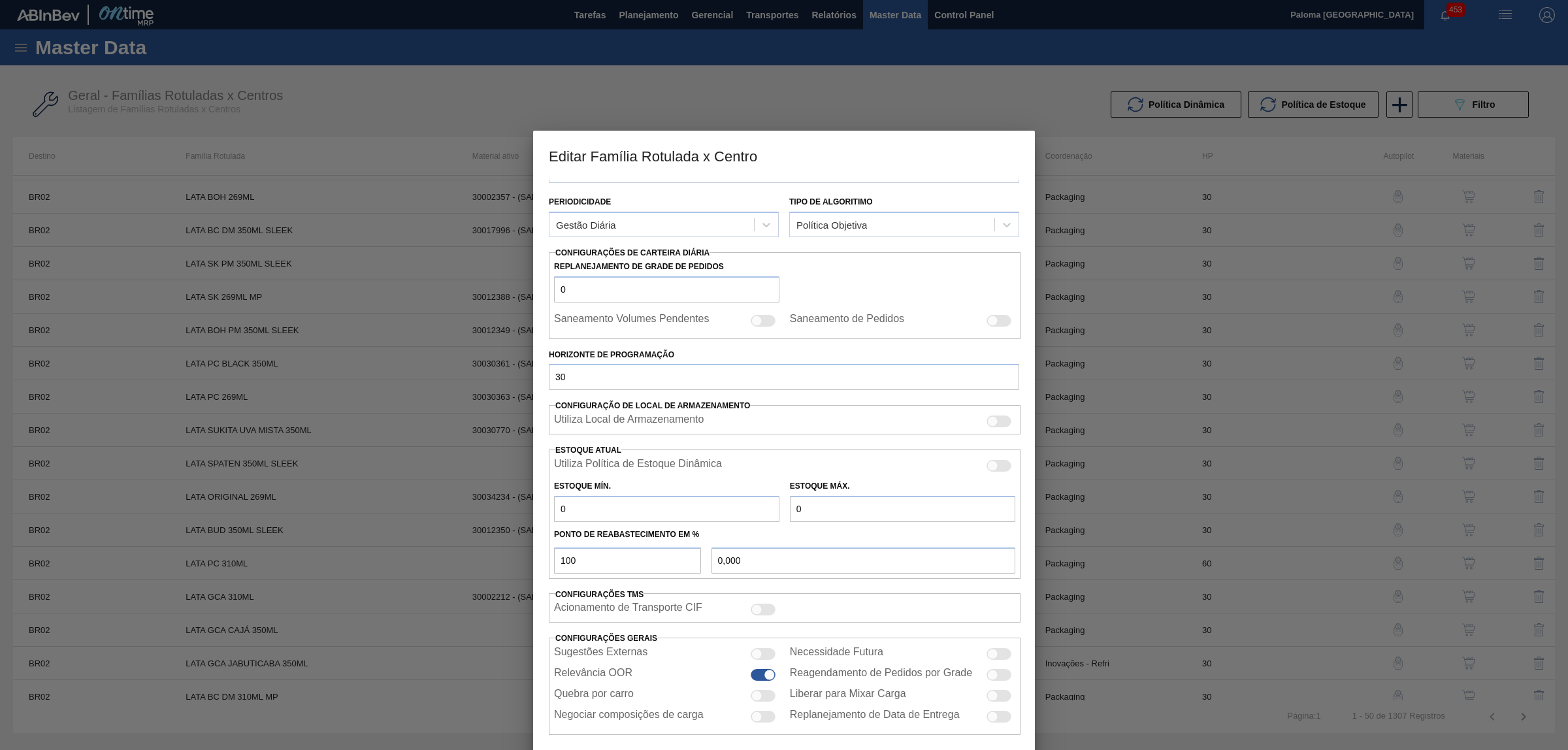
click at [824, 161] on h3 "Editar Família Rotulada x Centro" at bounding box center [784, 155] width 502 height 50
drag, startPoint x: 825, startPoint y: 160, endPoint x: 789, endPoint y: 154, distance: 36.5
click at [789, 154] on h3 "Editar Família Rotulada x Centro" at bounding box center [784, 155] width 502 height 50
click at [785, 153] on h3 "Editar Família Rotulada x Centro" at bounding box center [784, 155] width 502 height 50
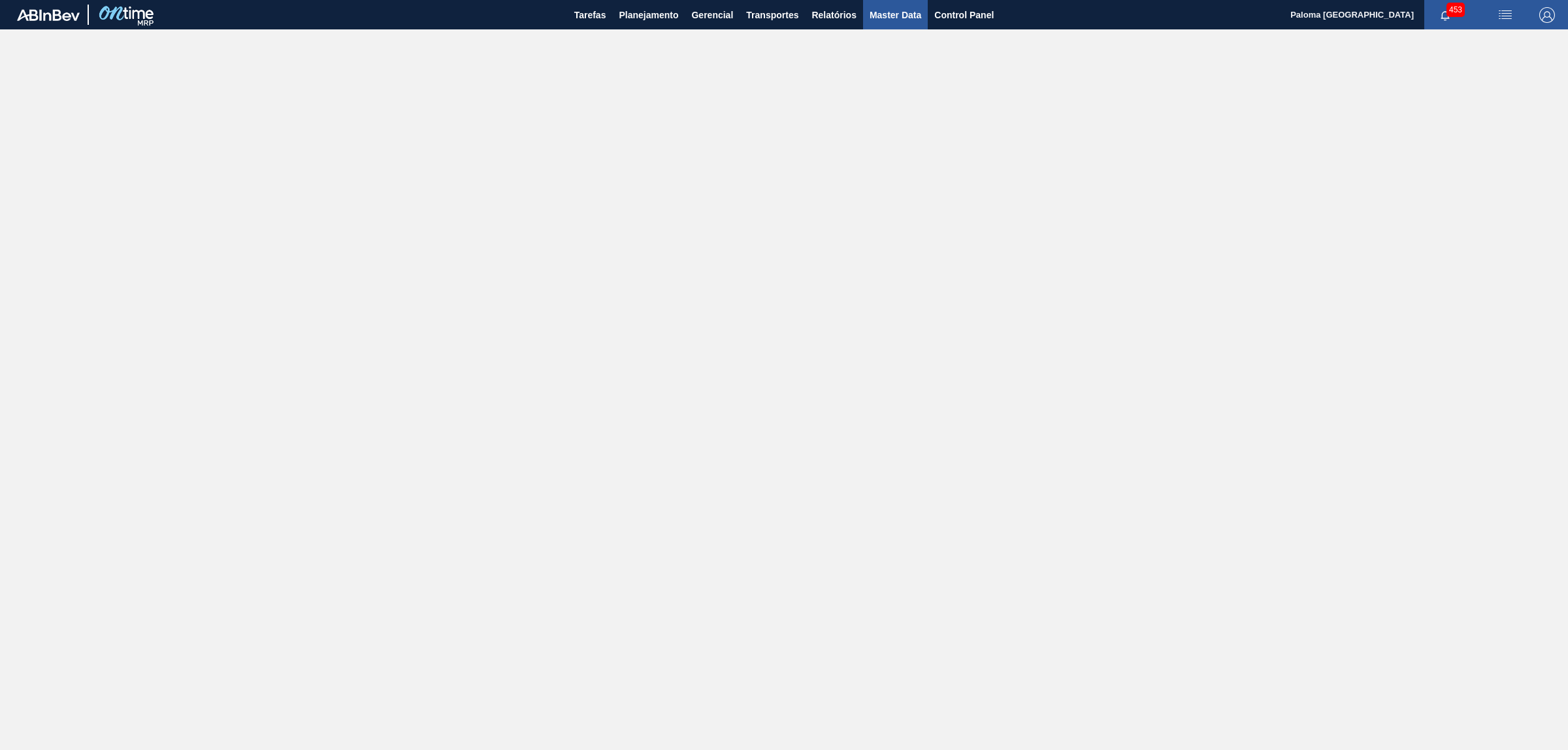
click at [870, 13] on span "Master Data" at bounding box center [896, 15] width 52 height 15
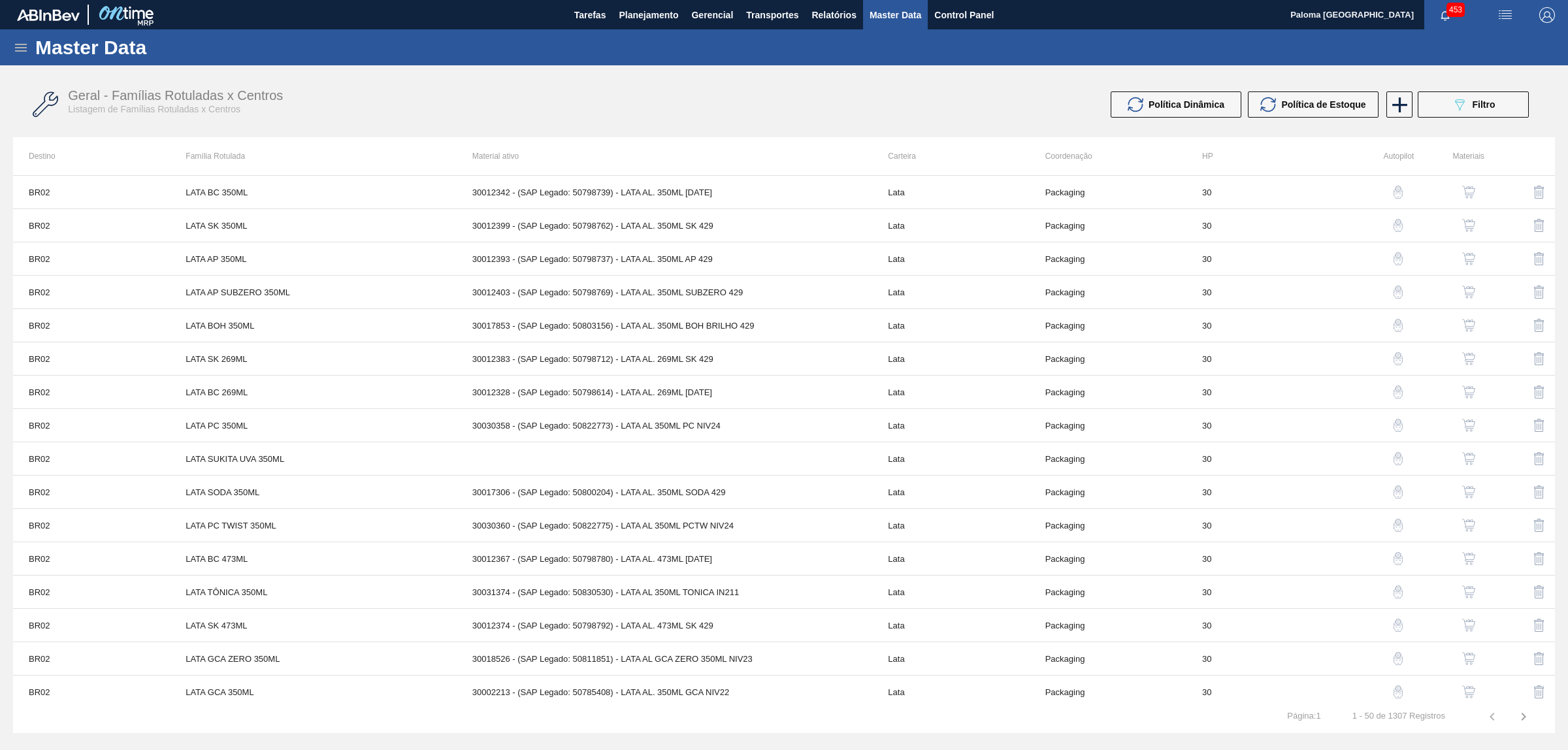
click at [16, 47] on icon at bounding box center [20, 48] width 12 height 8
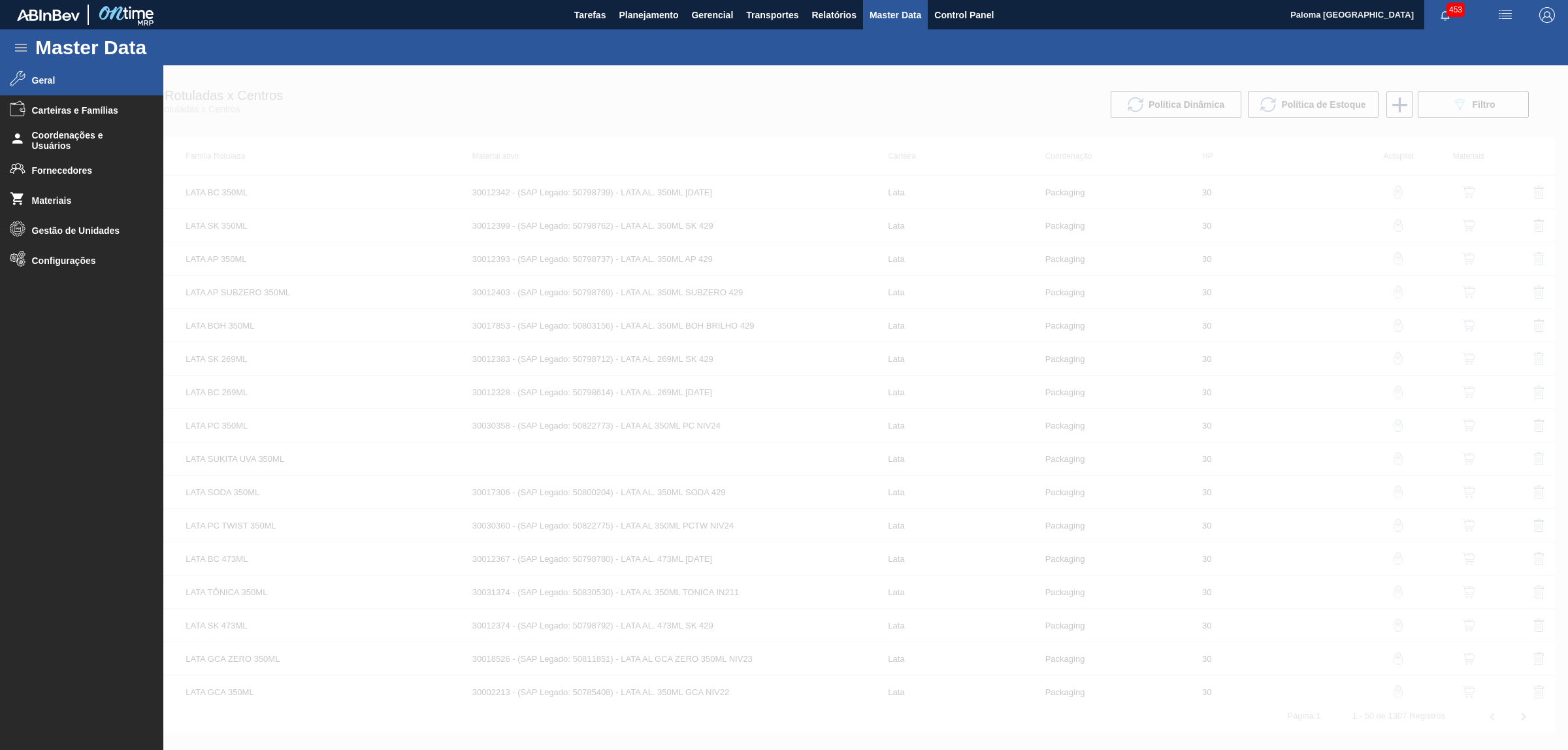
click at [34, 66] on li "Geral" at bounding box center [81, 80] width 163 height 30
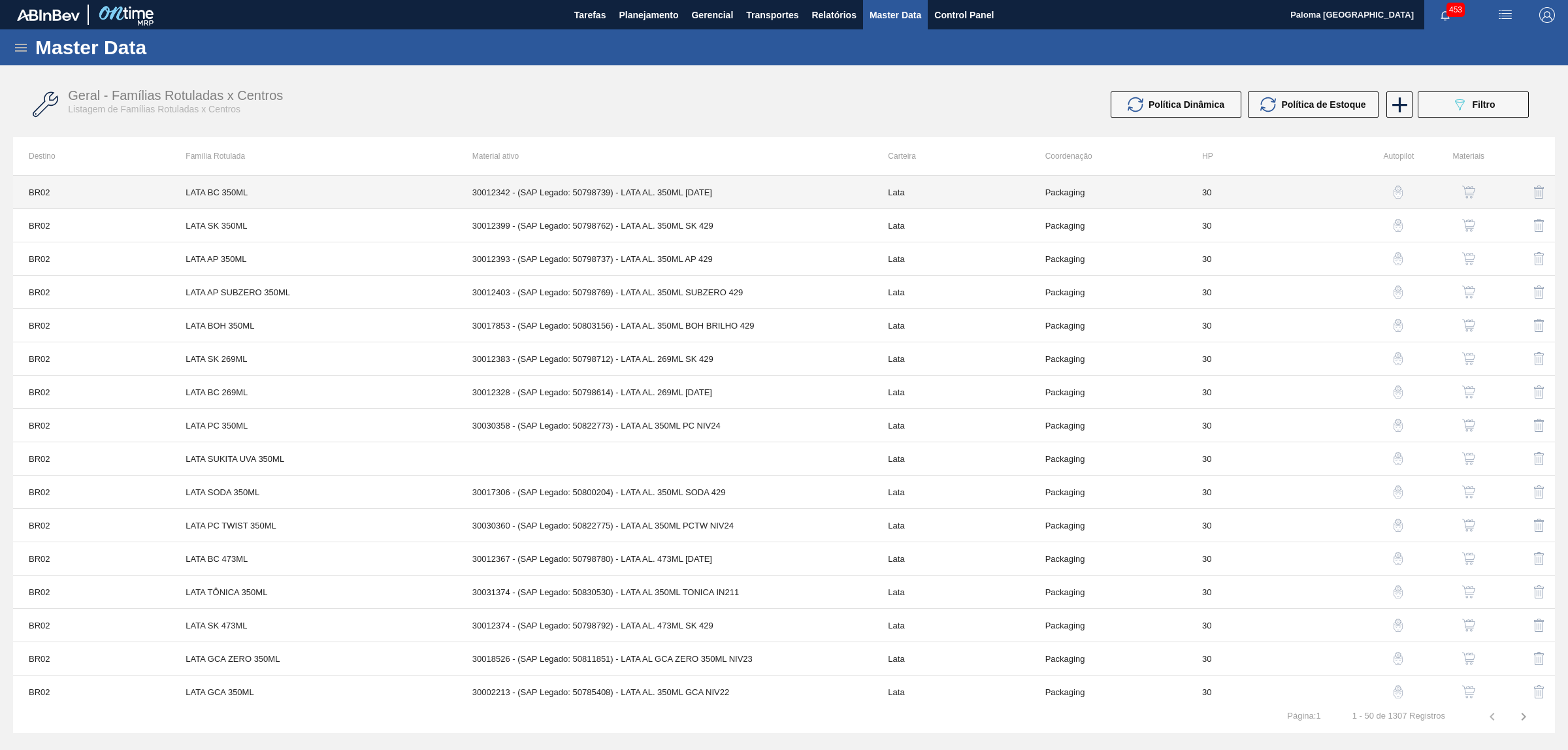
click at [791, 193] on td "30012342 - (SAP Legado: 50798739) - LATA AL. 350ML [DATE]" at bounding box center [665, 192] width 416 height 34
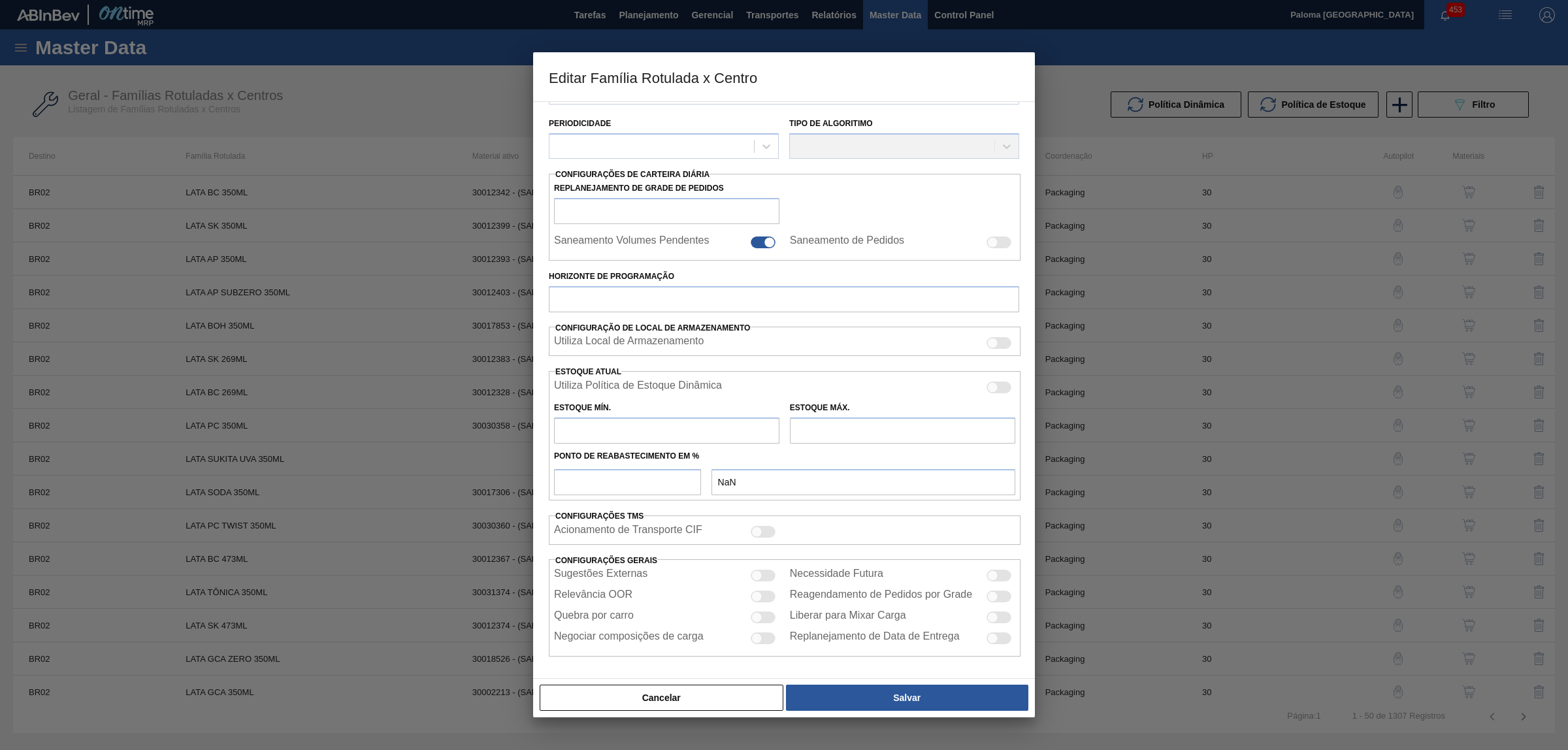
scroll to position [143, 0]
type input "Lata"
type input "LATA BC 350ML"
type input "BR02 - [GEOGRAPHIC_DATA]"
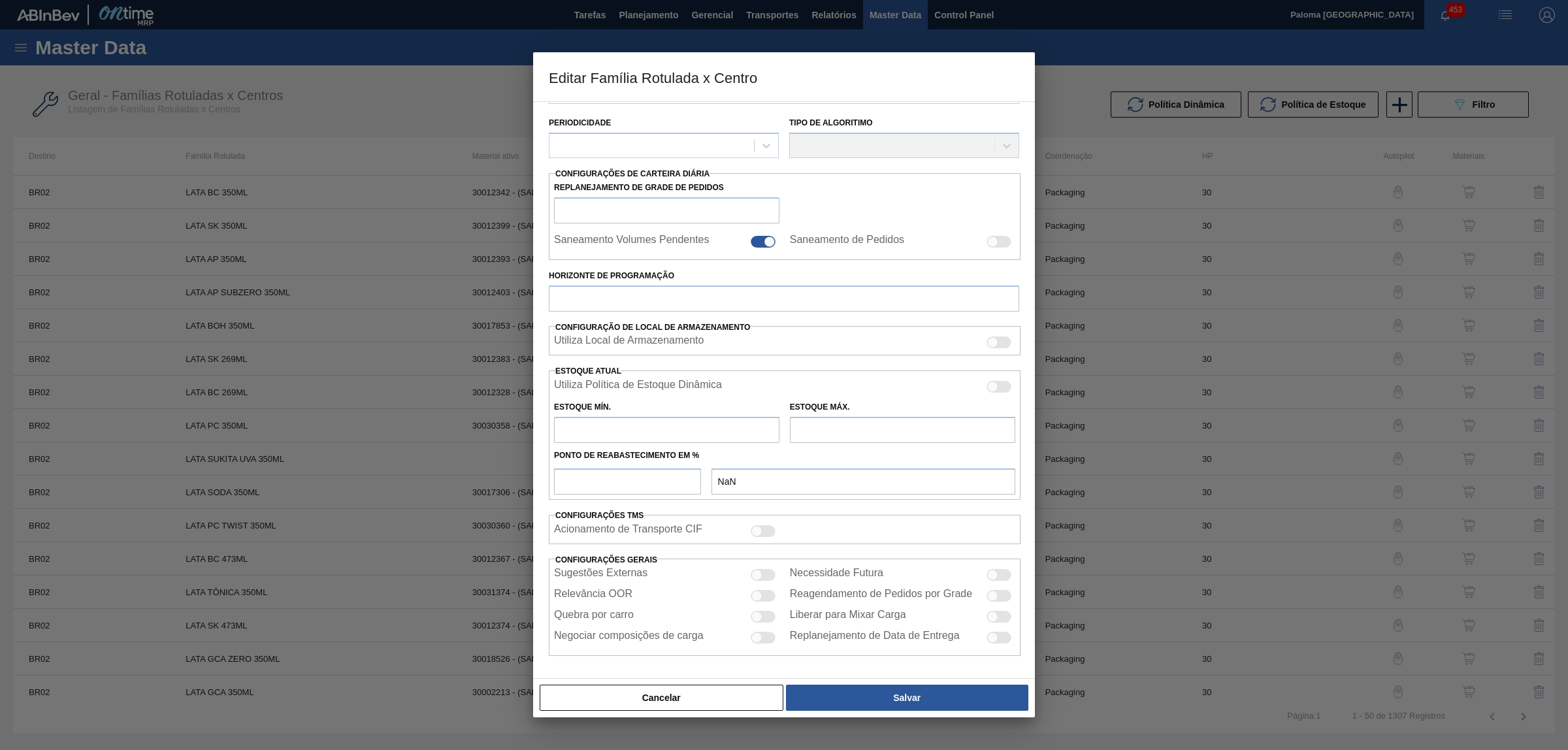
type input "0"
checkbox input "false"
type input "30"
type input "216,702"
type input "722,339"
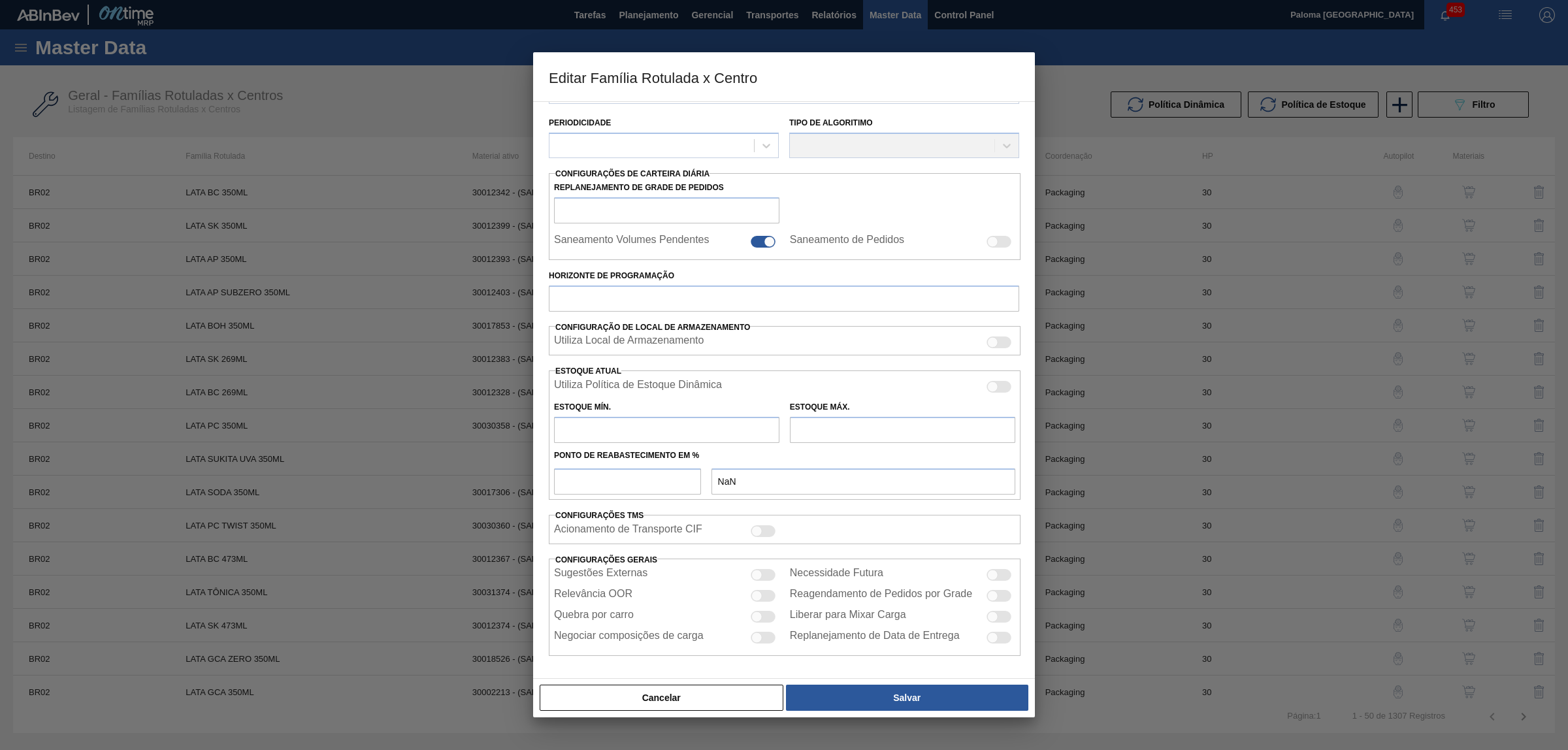
type input "43"
type input "434,126"
checkbox input "true"
click at [693, 689] on button "Cancelar" at bounding box center [661, 697] width 243 height 26
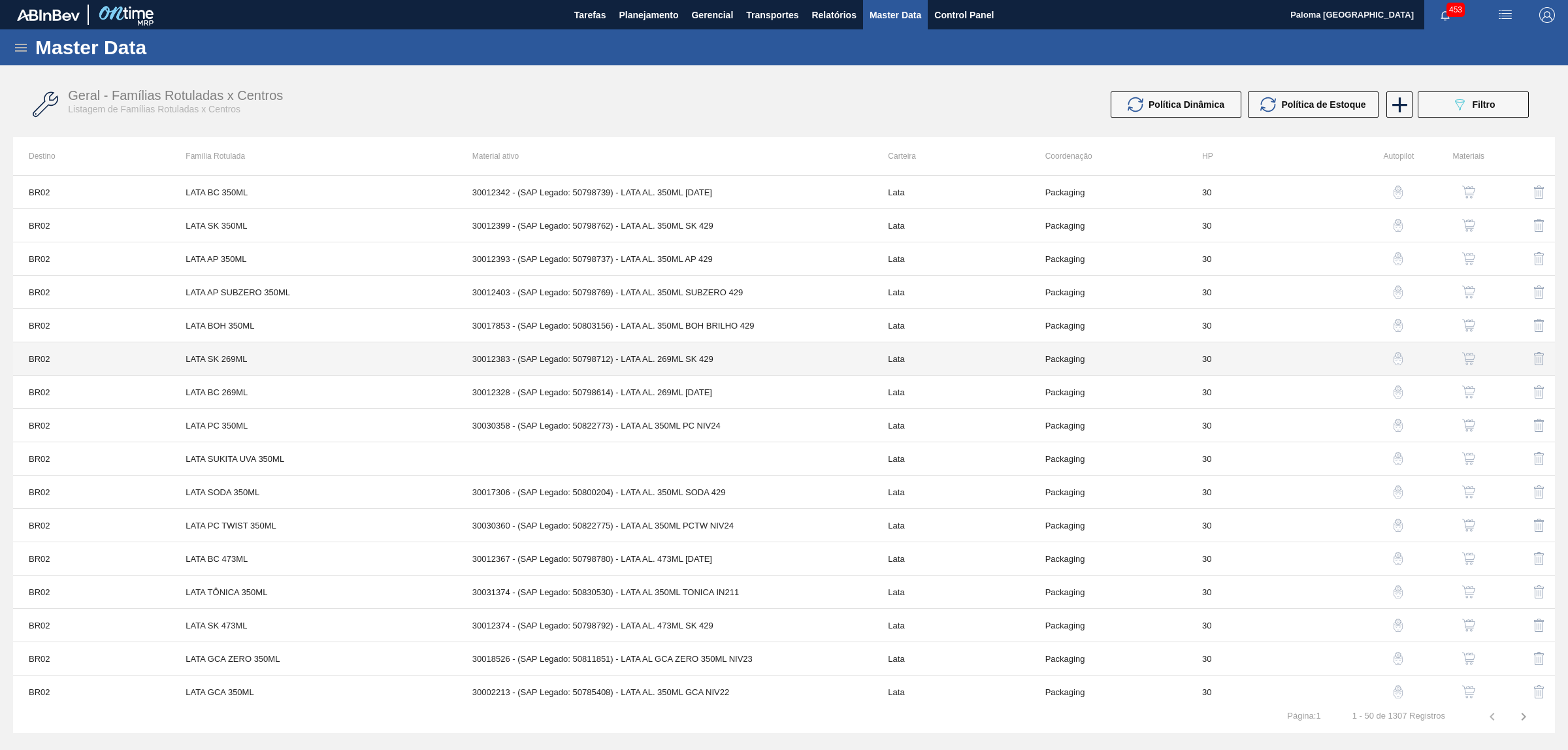
click at [728, 359] on td "30012383 - (SAP Legado: 50798712) - LATA AL. 269ML SK 429" at bounding box center [665, 359] width 416 height 34
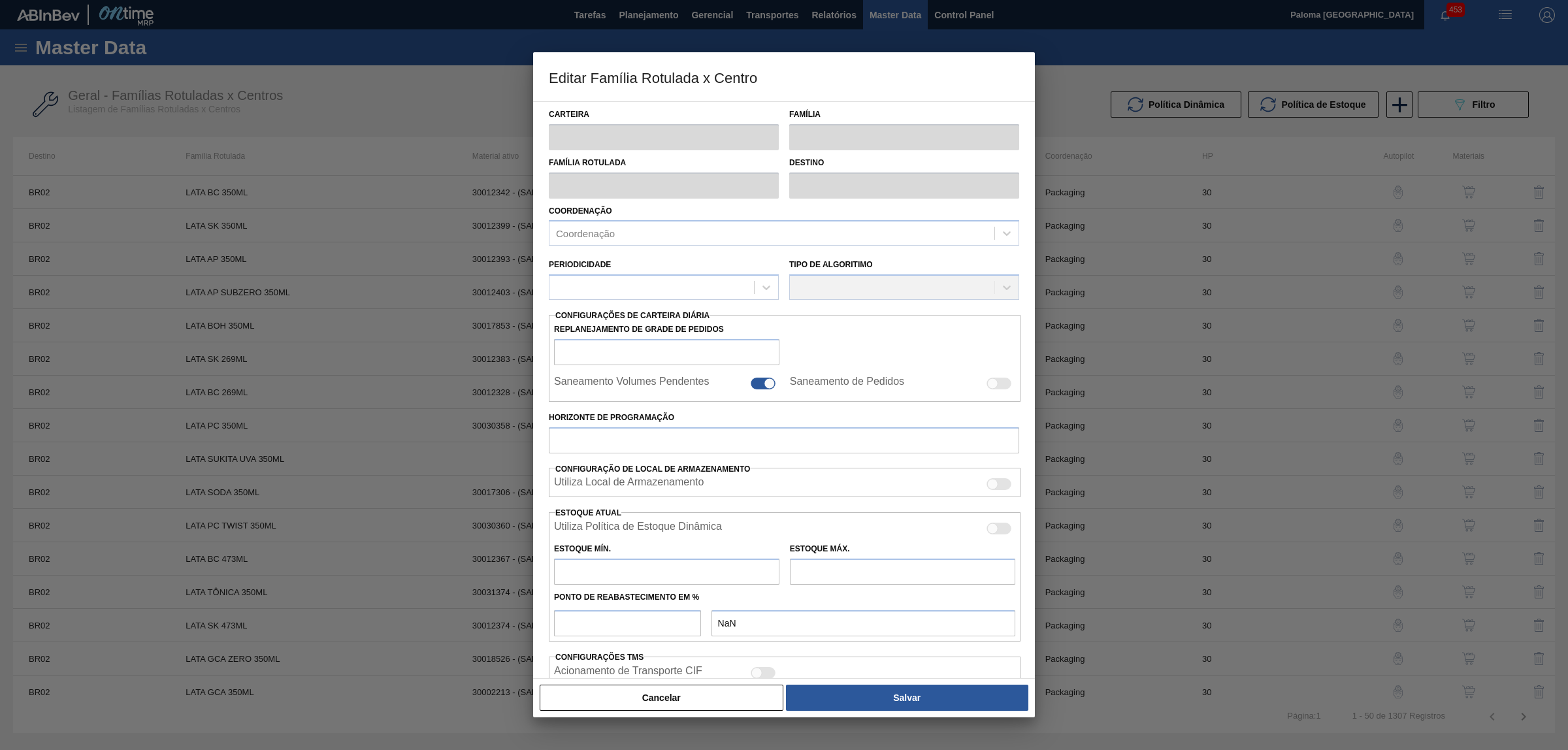
type input "Lata"
type input "LATA SK 269ML"
type input "BR02 - [GEOGRAPHIC_DATA]"
type input "0"
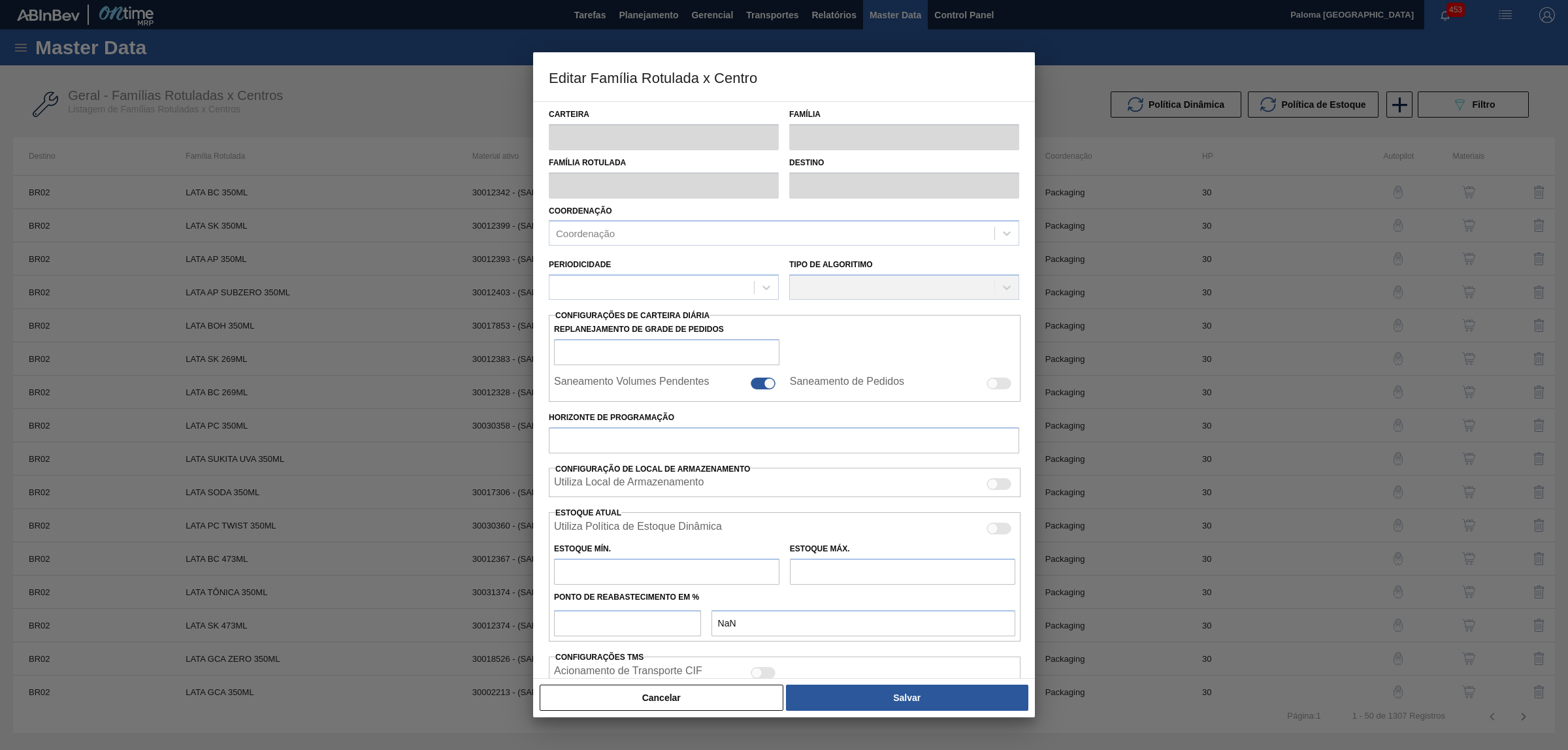
checkbox input "false"
type input "30"
type input "1.575,084"
type input "5.512,795"
type input "44"
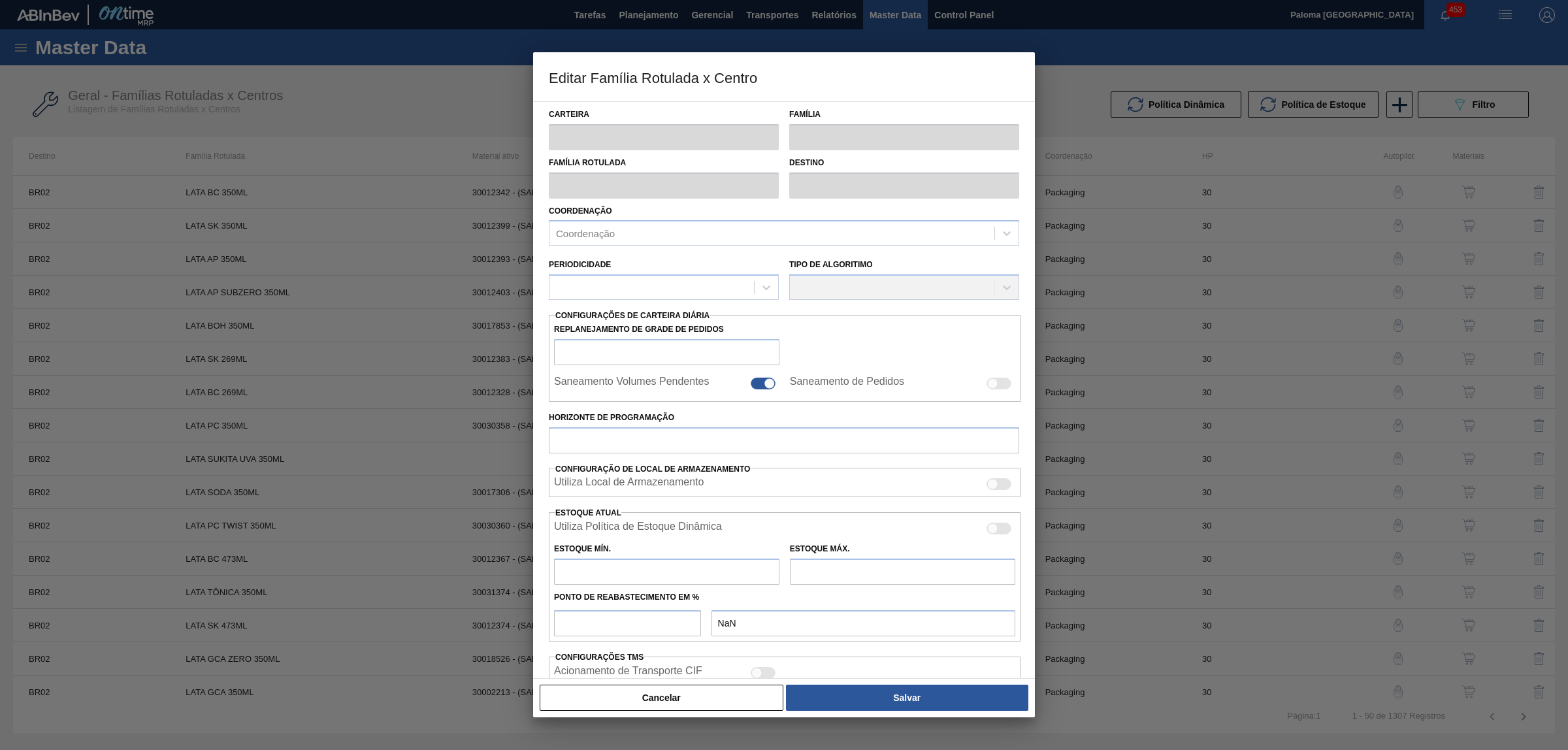
type input "3.307,677"
checkbox input "true"
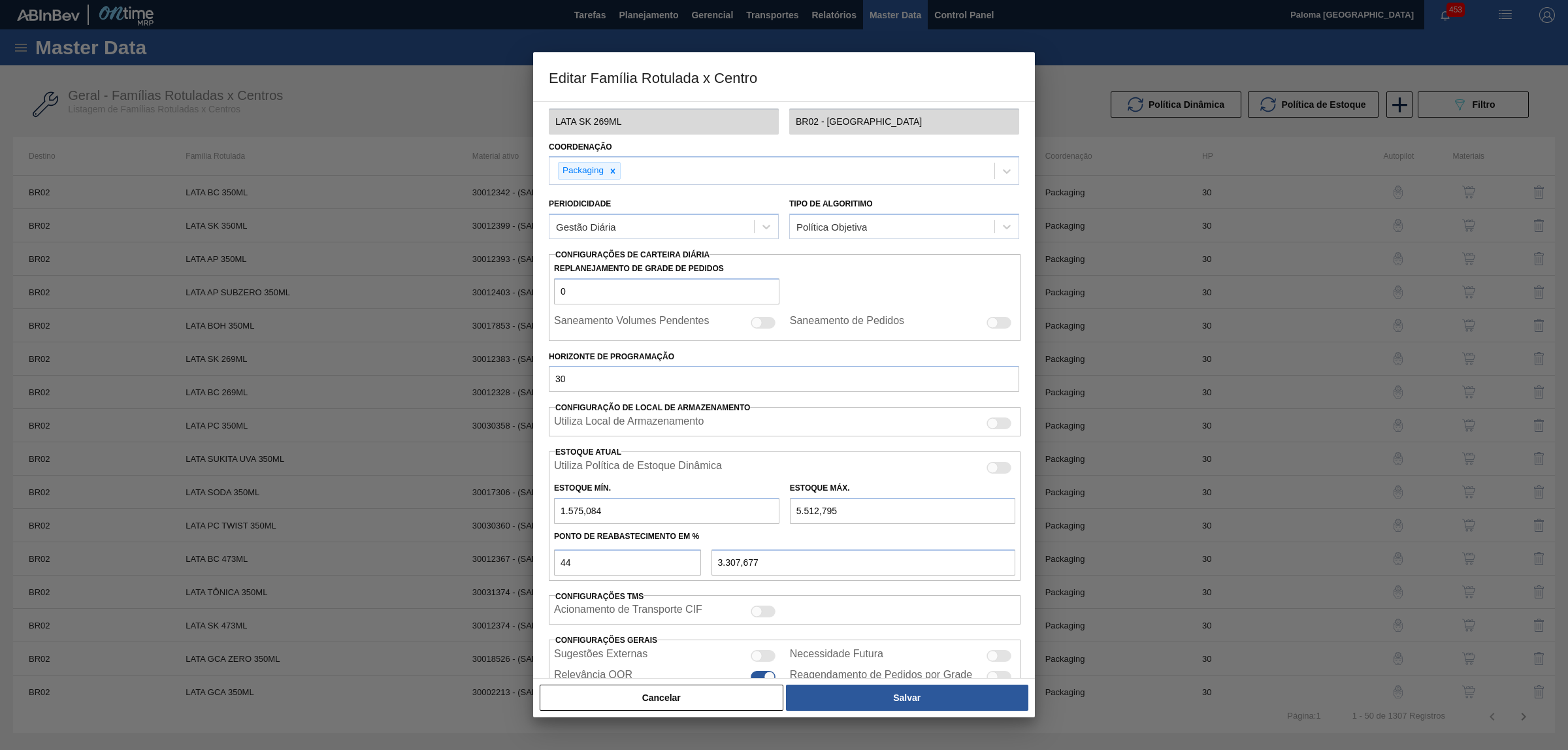
scroll to position [147, 0]
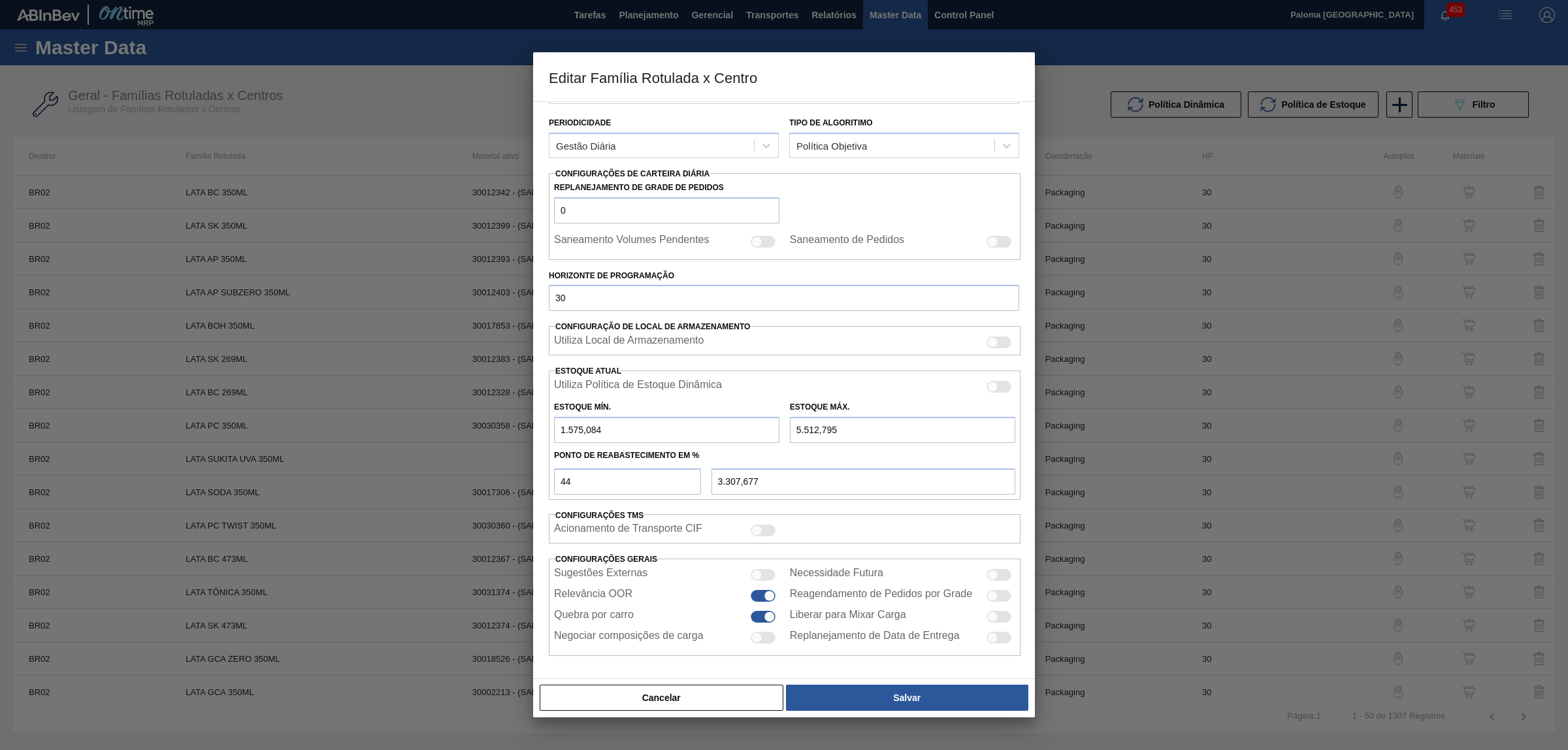
click at [658, 696] on button "Cancelar" at bounding box center [661, 697] width 243 height 26
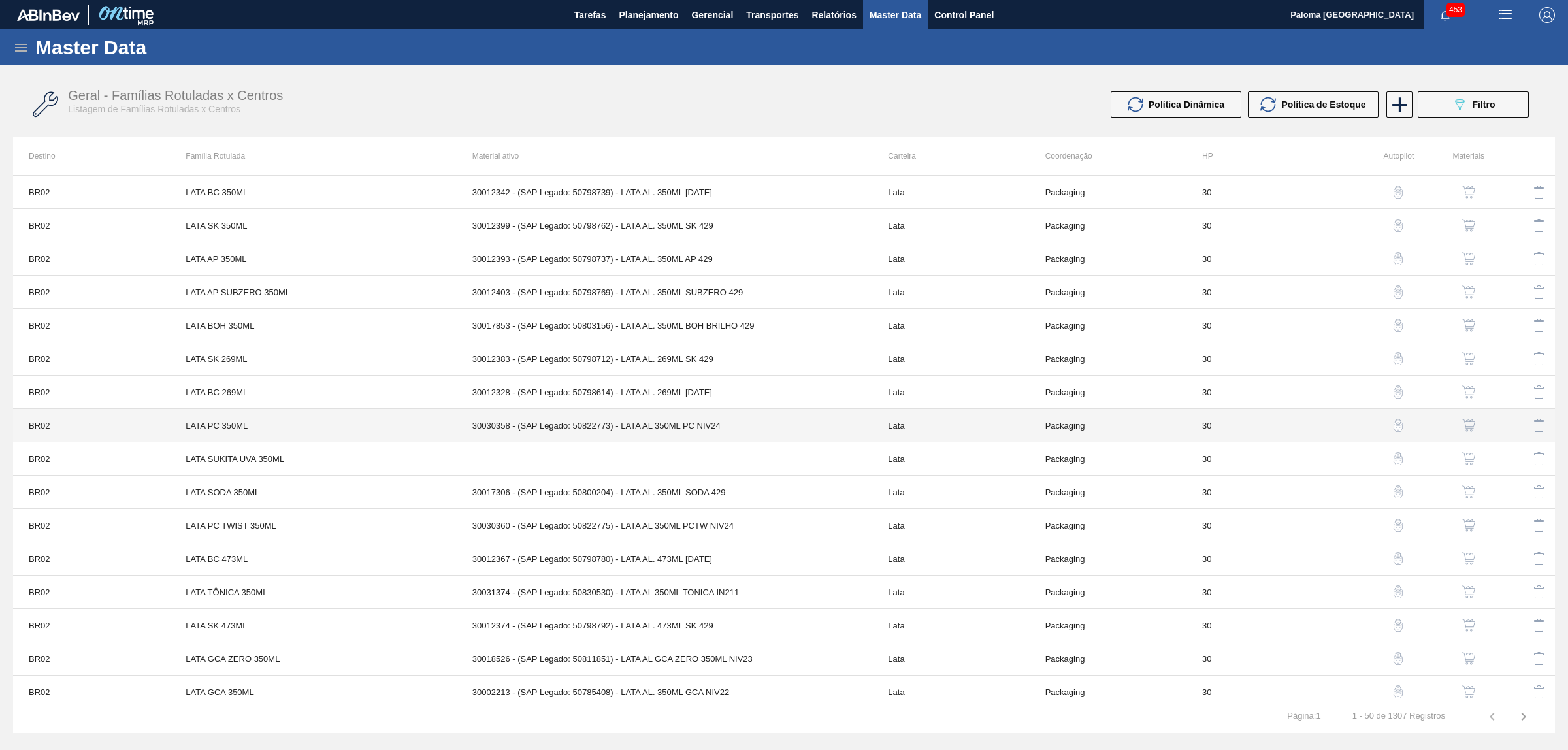
scroll to position [327, 0]
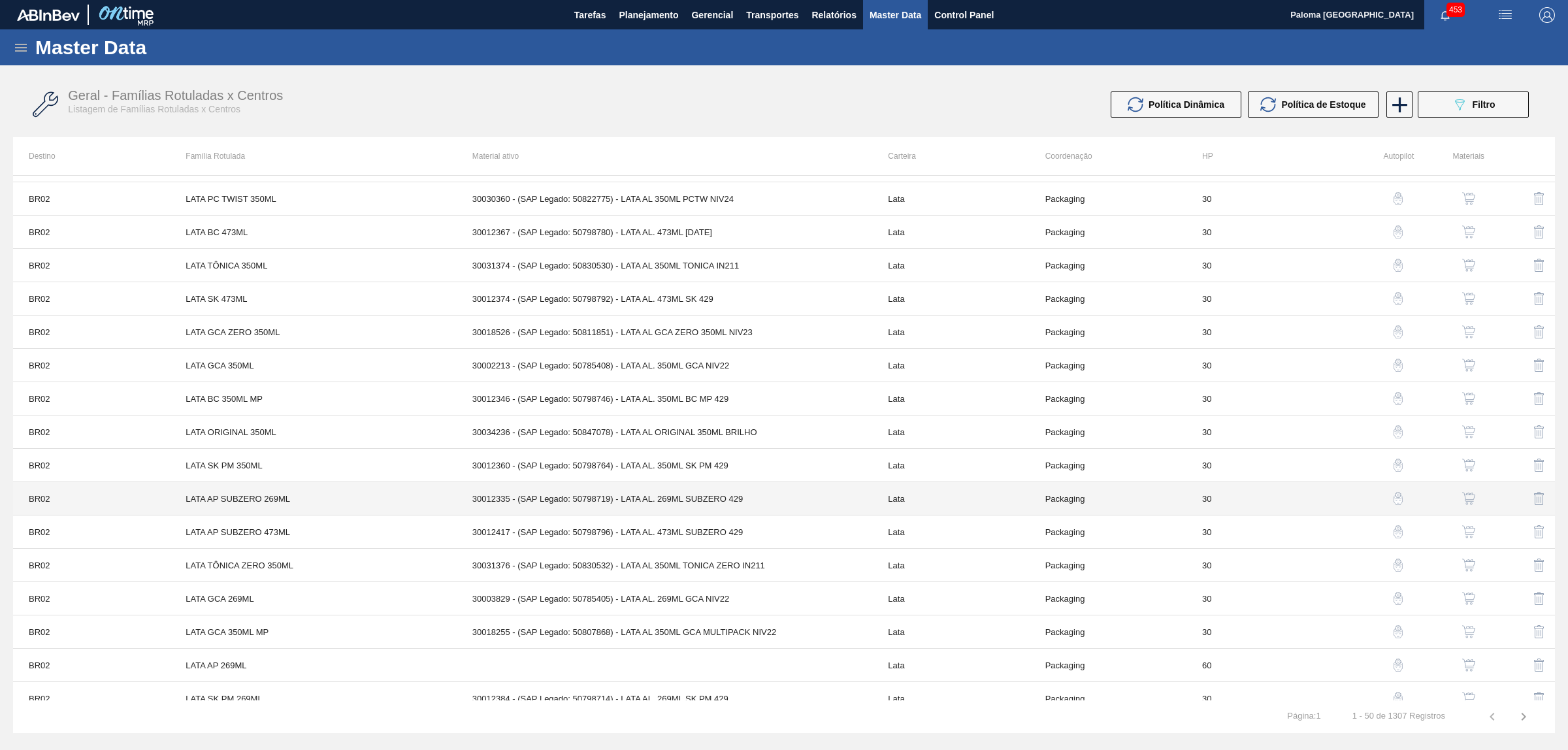
click at [640, 503] on td "30012335 - (SAP Legado: 50798719) - LATA AL. 269ML SUBZERO 429" at bounding box center [665, 499] width 416 height 34
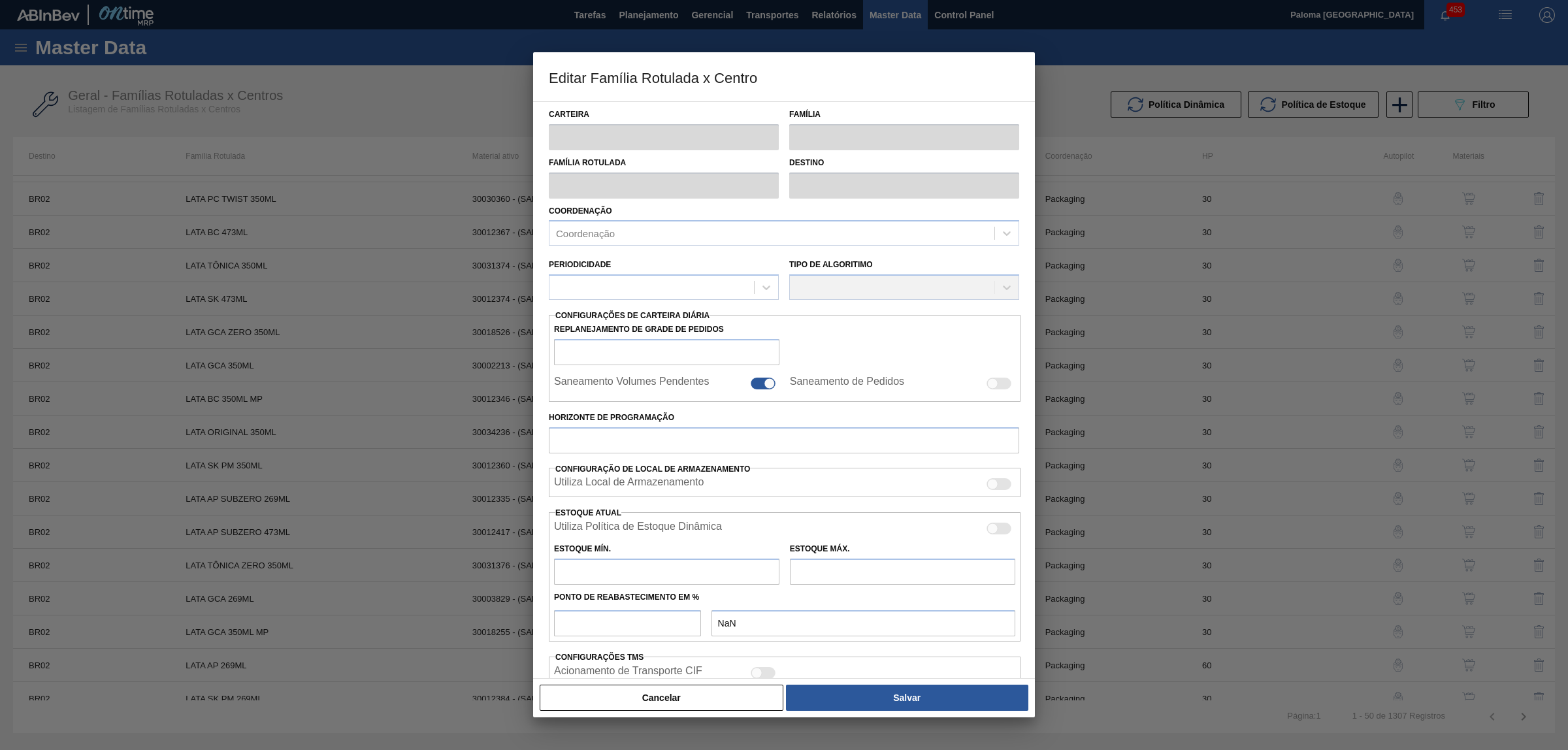
type input "Lata"
type input "LATA AP SUBZERO 269ML"
type input "BR02 - [GEOGRAPHIC_DATA]"
type input "0"
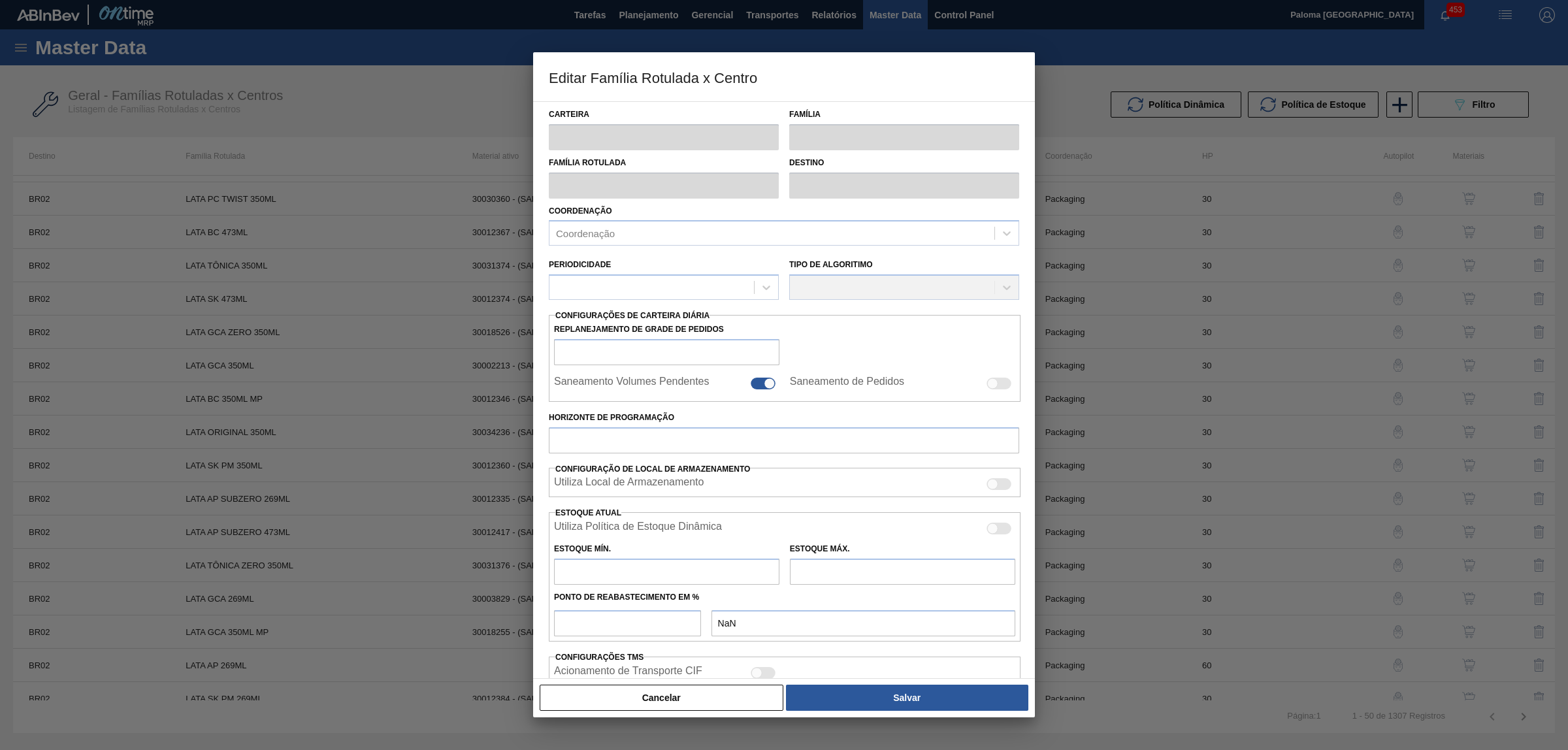
checkbox input "false"
type input "30"
type input "0"
type input "100"
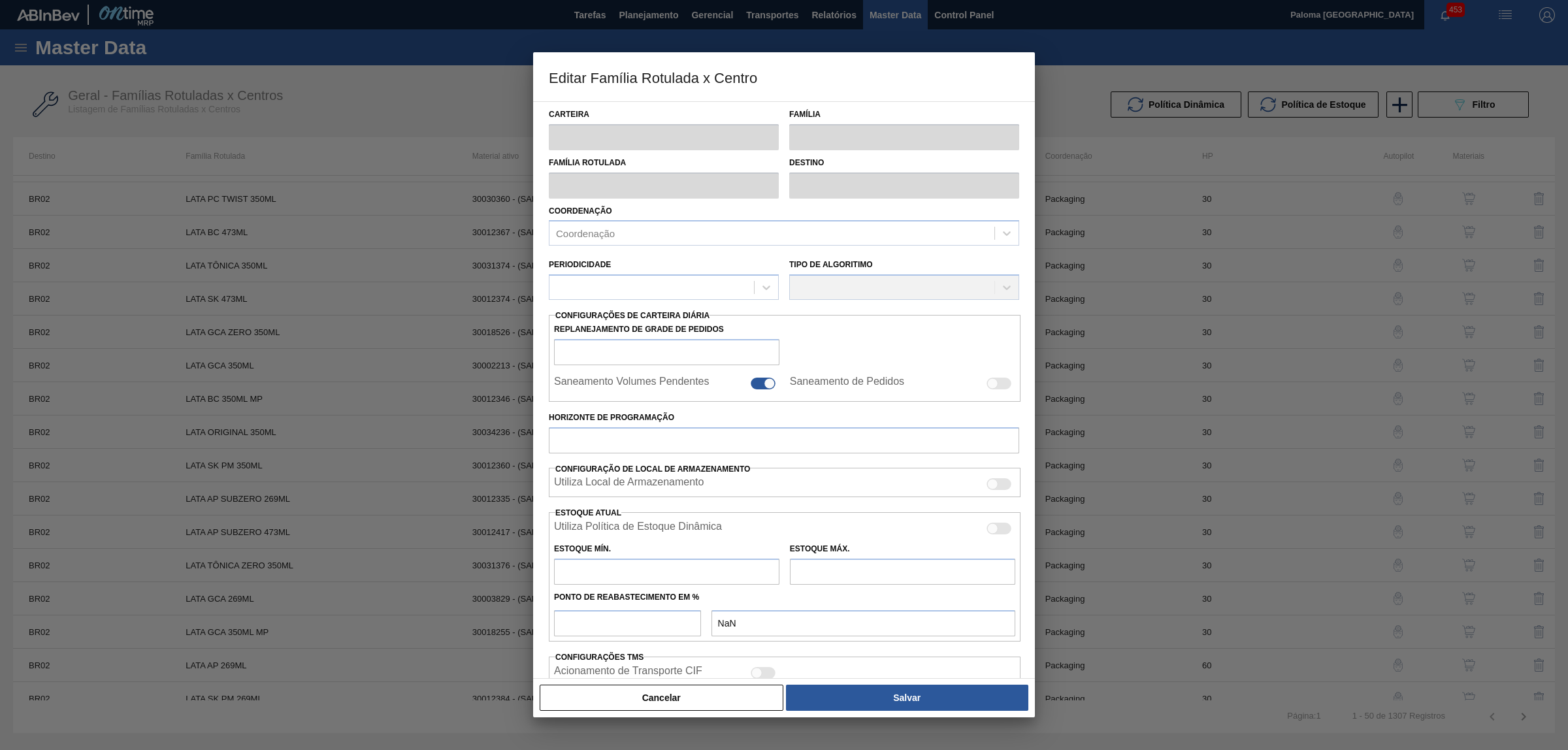
type input "0,000"
checkbox input "true"
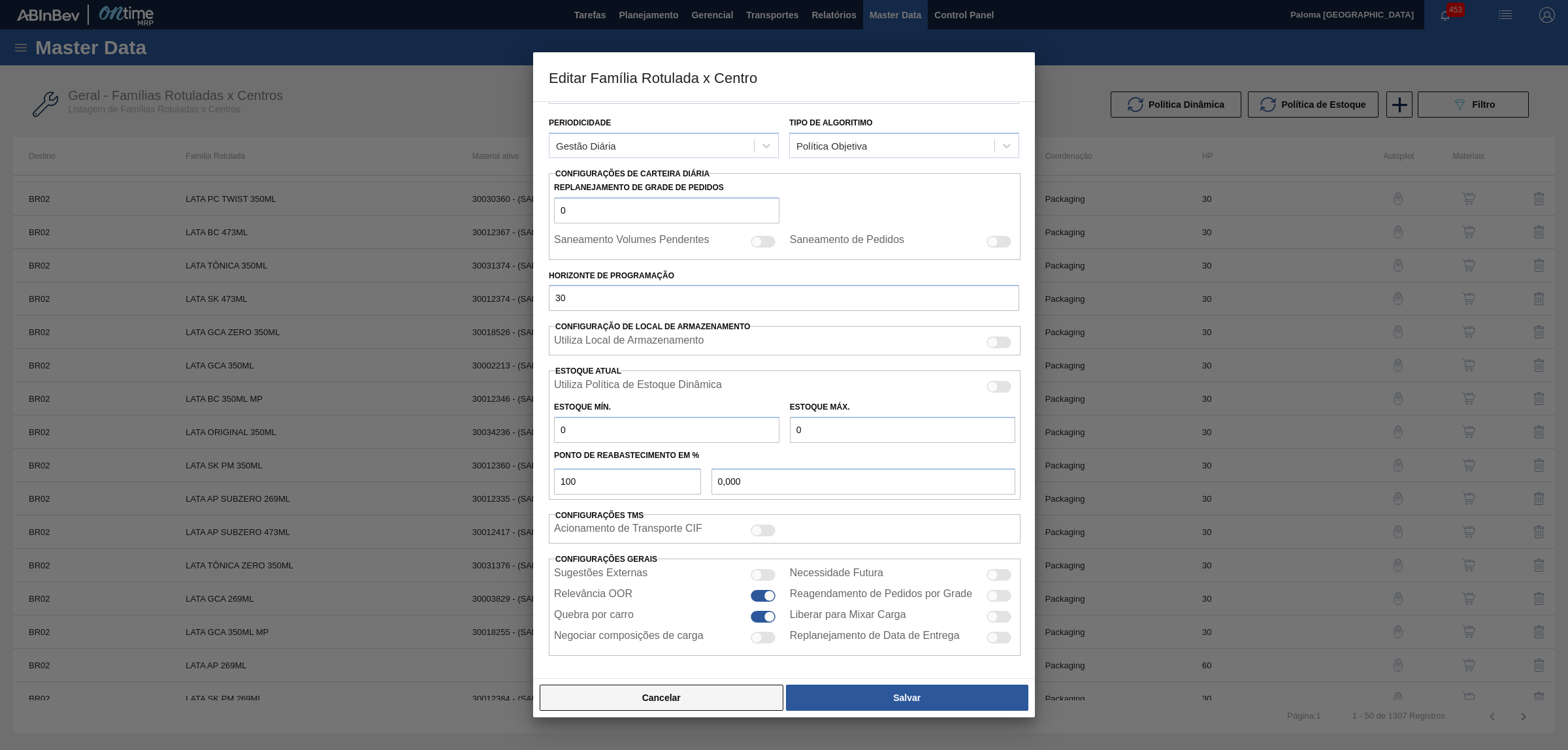
click at [711, 702] on button "Cancelar" at bounding box center [661, 697] width 243 height 26
